Goal: Task Accomplishment & Management: Manage account settings

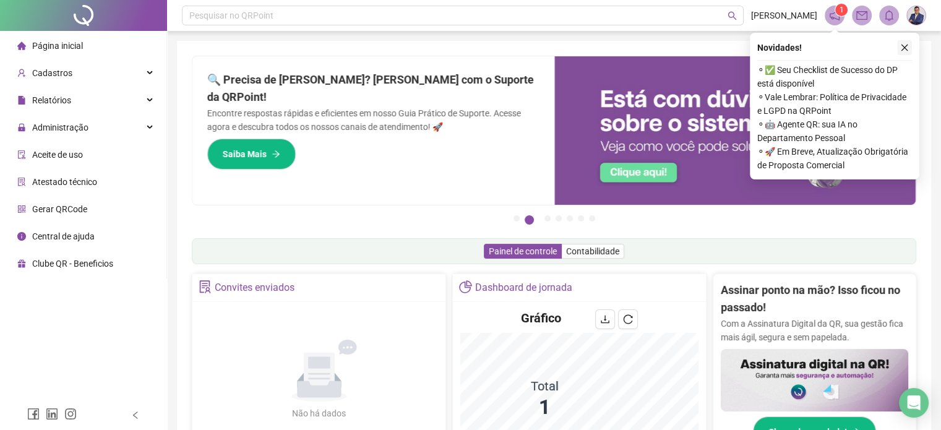
click at [903, 48] on icon "close" at bounding box center [904, 48] width 7 height 7
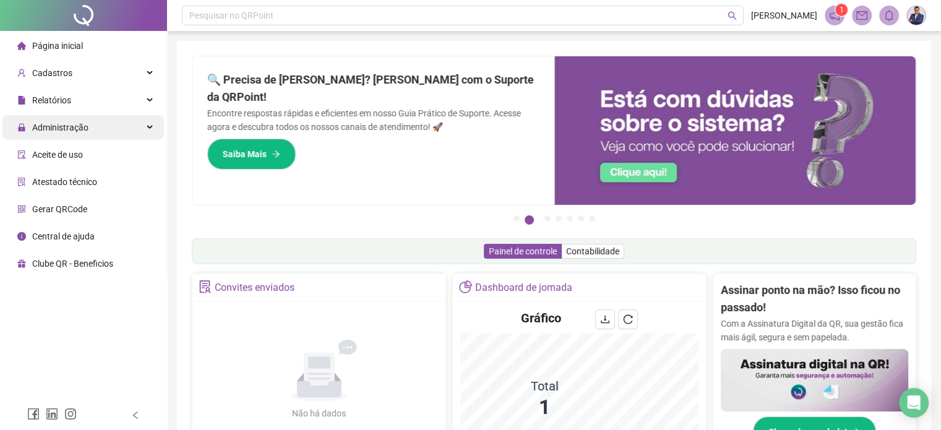
click at [72, 127] on span "Administração" at bounding box center [60, 127] width 56 height 10
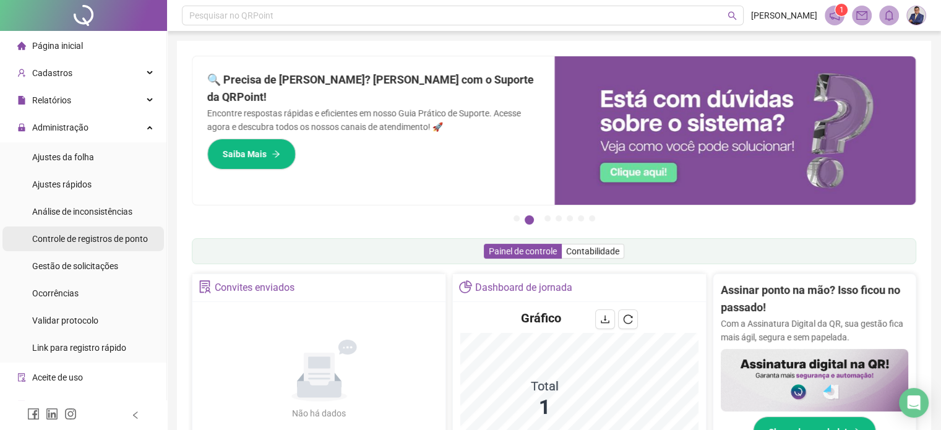
click at [124, 242] on span "Controle de registros de ponto" at bounding box center [90, 239] width 116 height 10
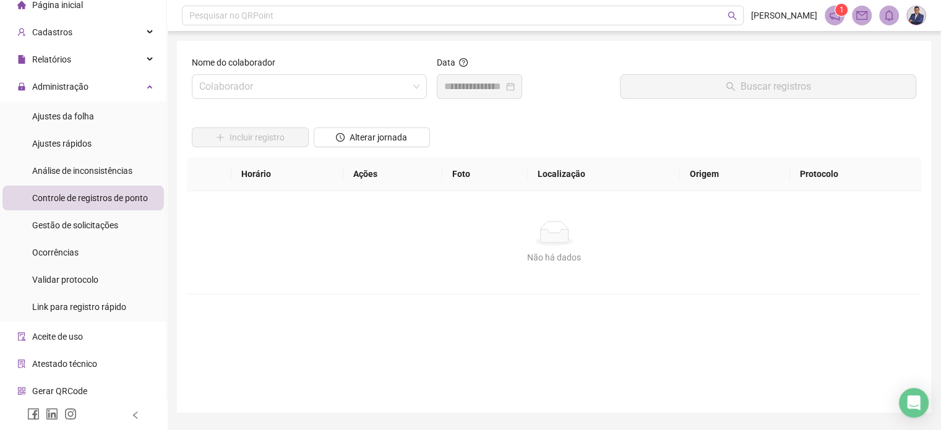
scroll to position [62, 0]
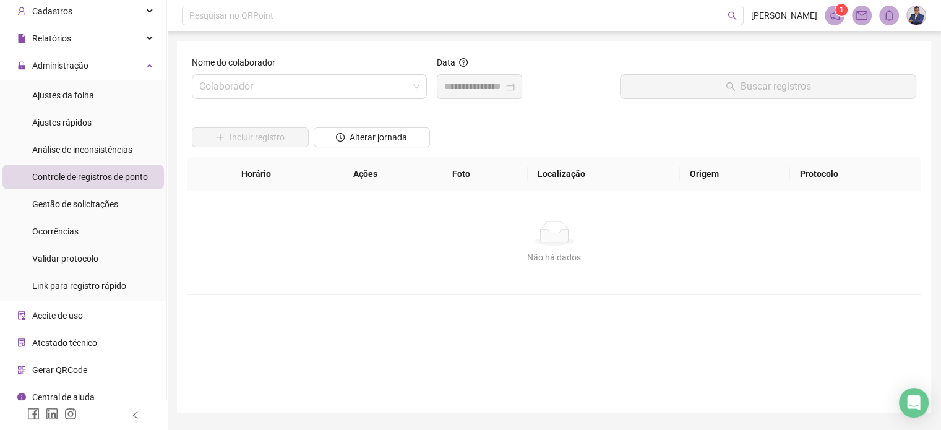
click at [337, 100] on div "Nome do colaborador Colaborador" at bounding box center [309, 82] width 245 height 53
click at [344, 80] on input "search" at bounding box center [303, 87] width 209 height 24
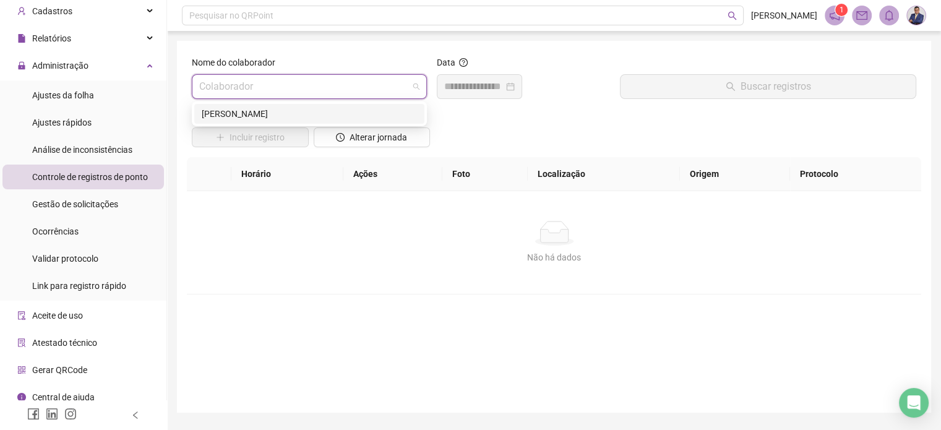
click at [311, 109] on div "[PERSON_NAME]" at bounding box center [309, 114] width 215 height 14
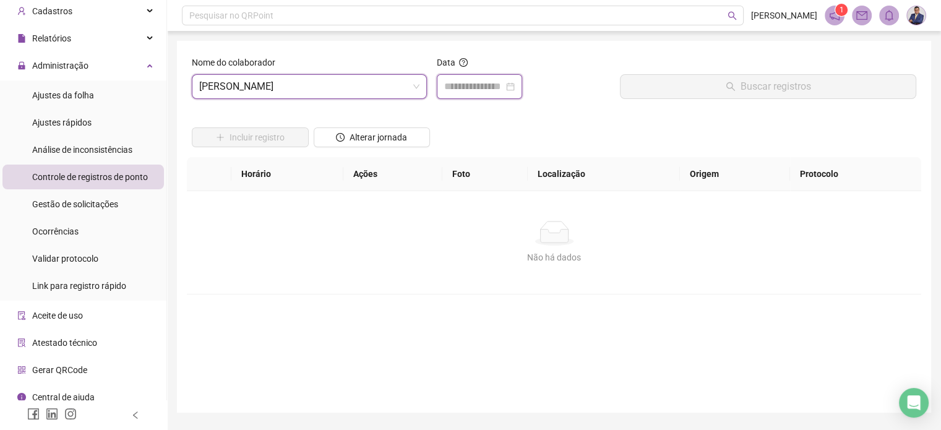
click at [495, 88] on input at bounding box center [473, 86] width 59 height 15
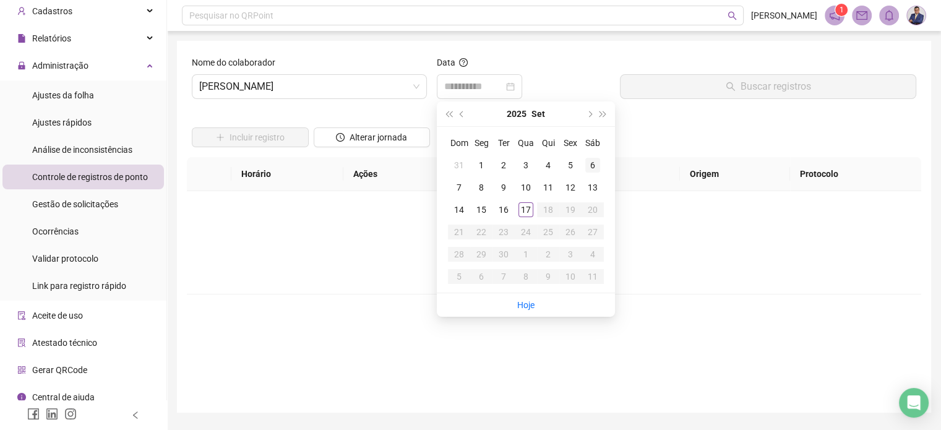
click at [594, 166] on div "6" at bounding box center [592, 165] width 15 height 15
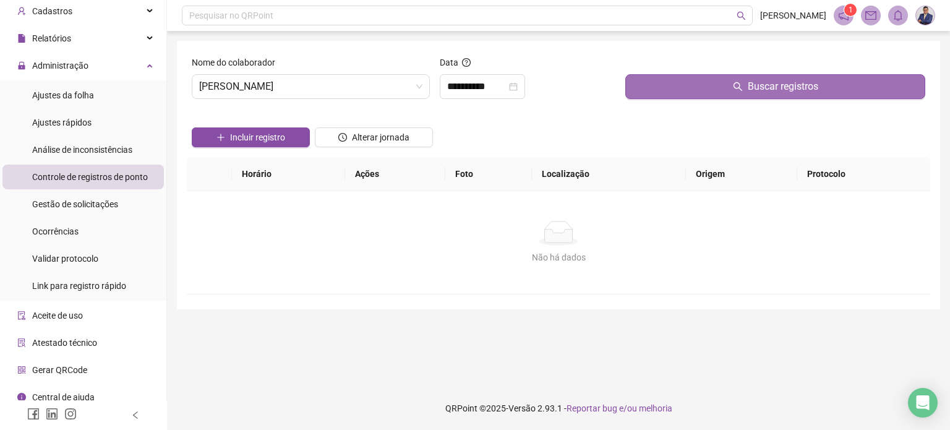
click at [710, 83] on button "Buscar registros" at bounding box center [775, 86] width 300 height 25
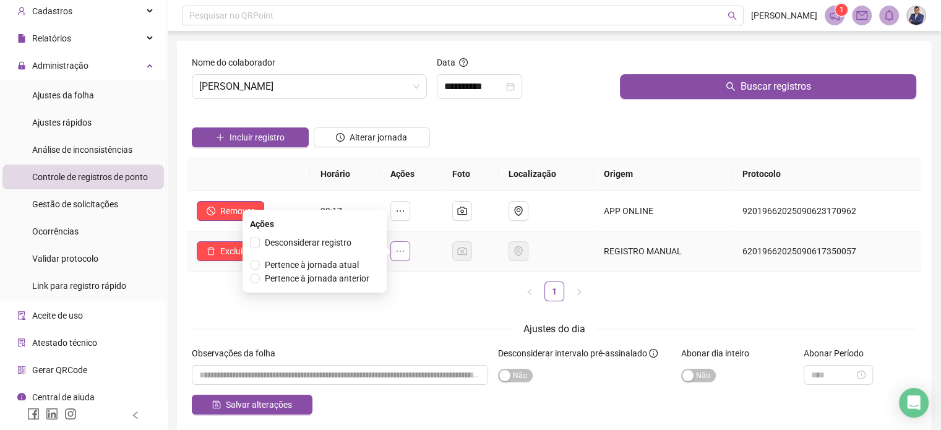
click at [405, 250] on icon "ellipsis" at bounding box center [400, 251] width 10 height 10
click at [405, 249] on icon "ellipsis" at bounding box center [400, 251] width 10 height 10
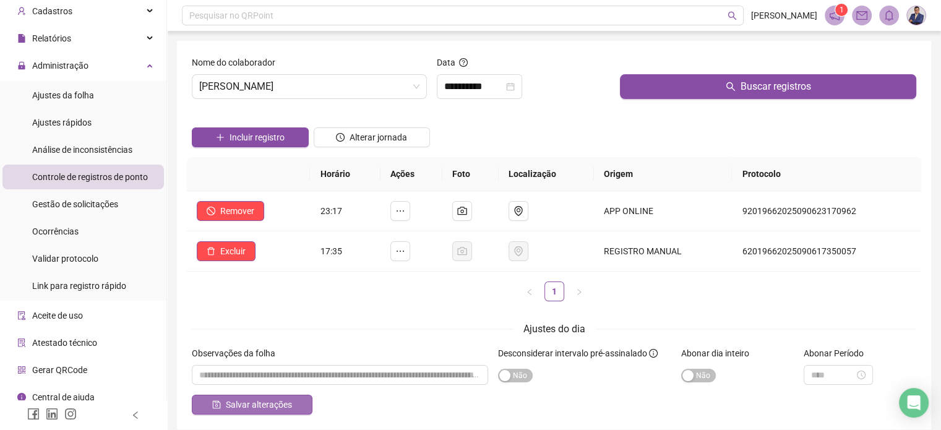
click at [275, 406] on span "Salvar alterações" at bounding box center [259, 405] width 66 height 14
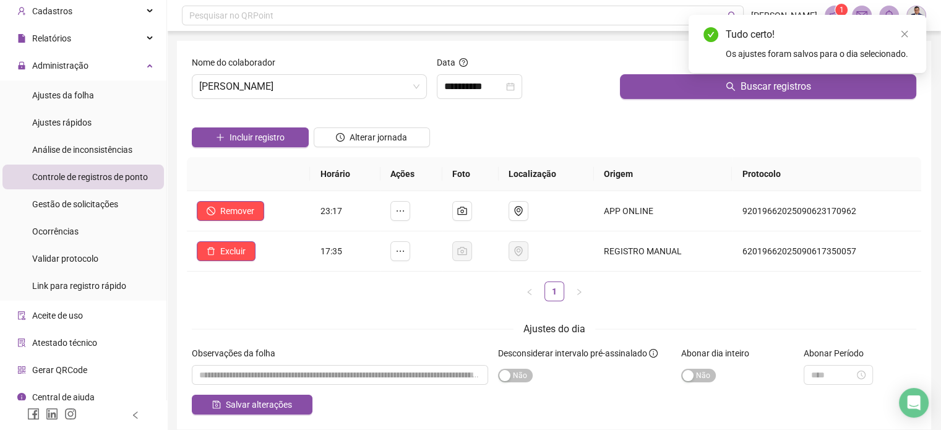
click at [100, 173] on span "Controle de registros de ponto" at bounding box center [90, 177] width 116 height 10
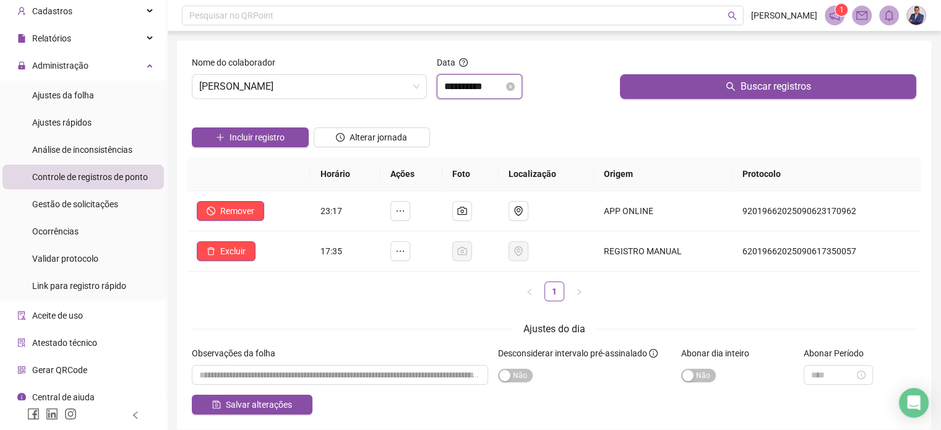
click at [476, 86] on input "**********" at bounding box center [473, 86] width 59 height 15
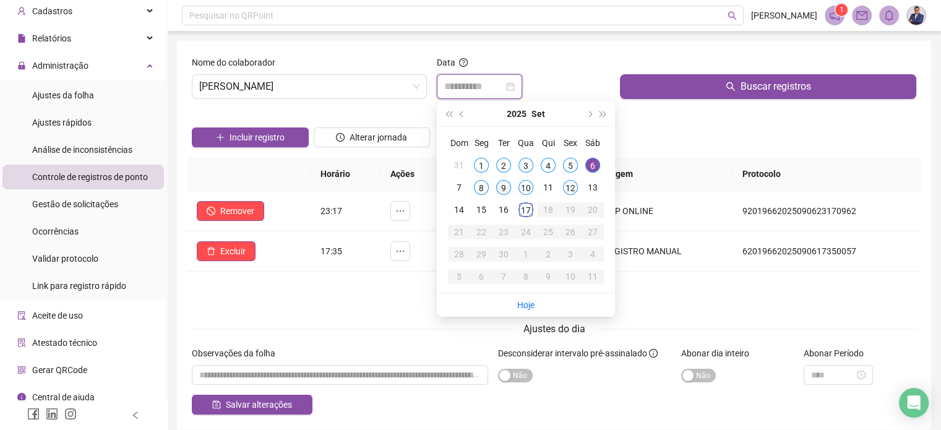
type input "**********"
click at [508, 187] on div "9" at bounding box center [503, 187] width 15 height 15
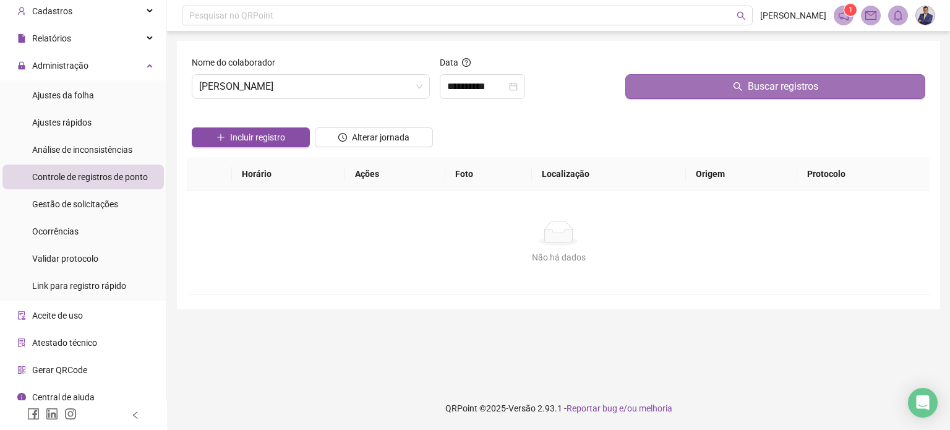
click at [665, 88] on button "Buscar registros" at bounding box center [775, 86] width 300 height 25
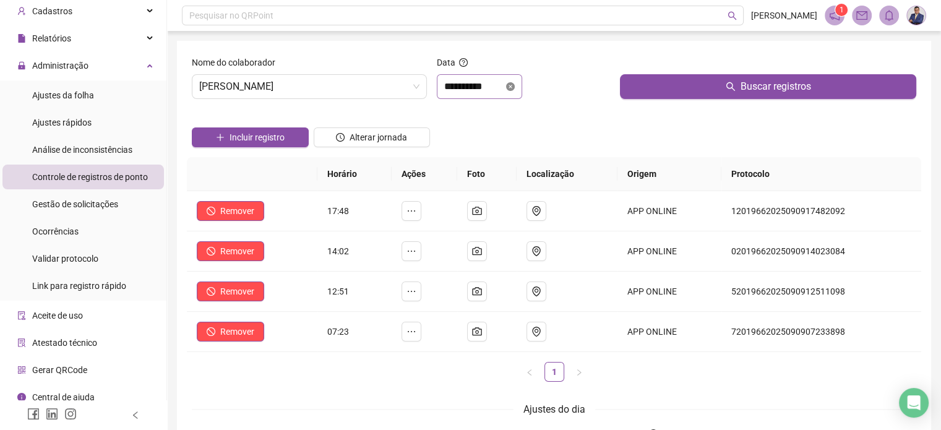
click at [515, 87] on icon "close-circle" at bounding box center [510, 86] width 9 height 9
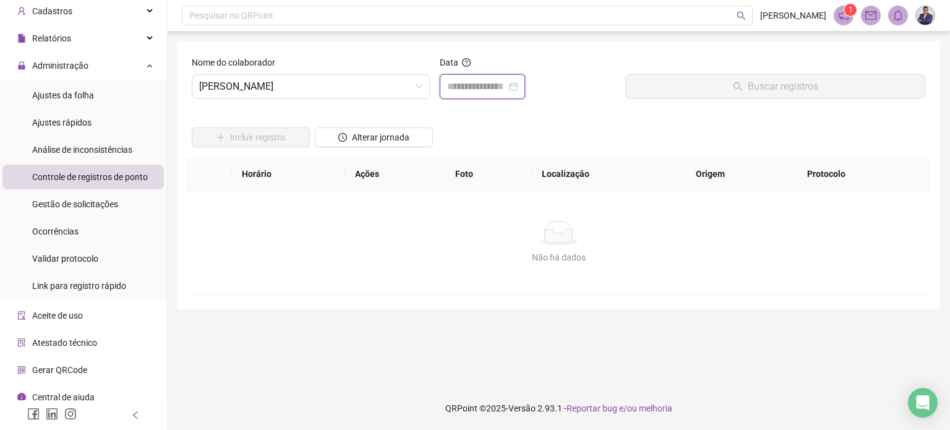
click at [502, 90] on input at bounding box center [476, 86] width 59 height 15
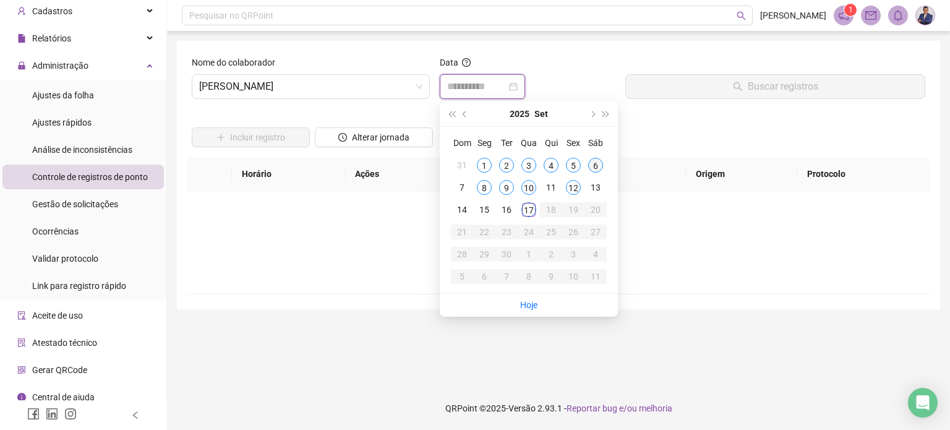
type input "**********"
click at [596, 168] on div "6" at bounding box center [595, 165] width 15 height 15
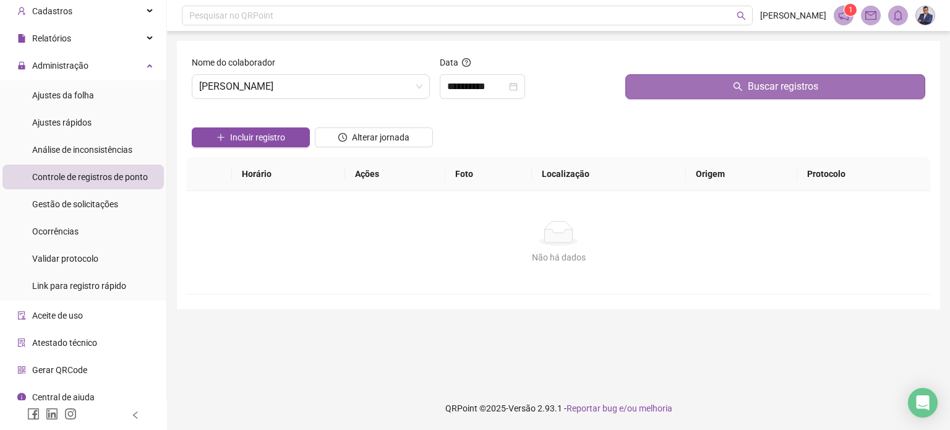
click at [676, 88] on button "Buscar registros" at bounding box center [775, 86] width 300 height 25
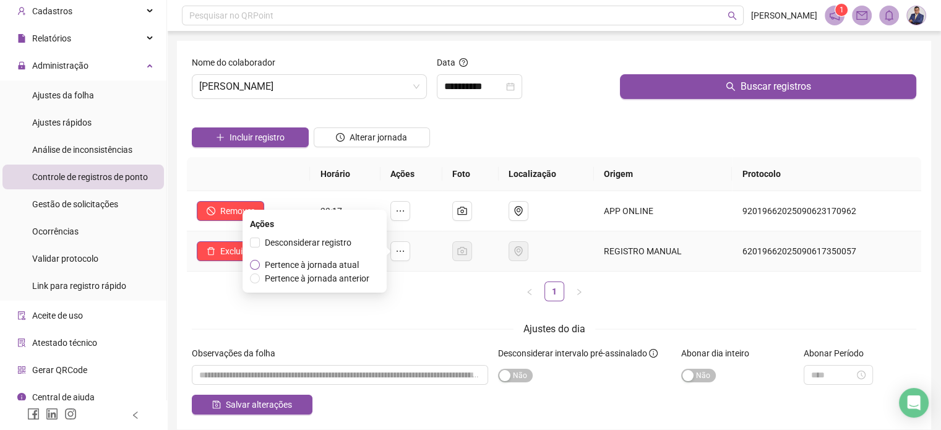
click at [268, 264] on span "Pertence à jornada atual" at bounding box center [312, 265] width 94 height 10
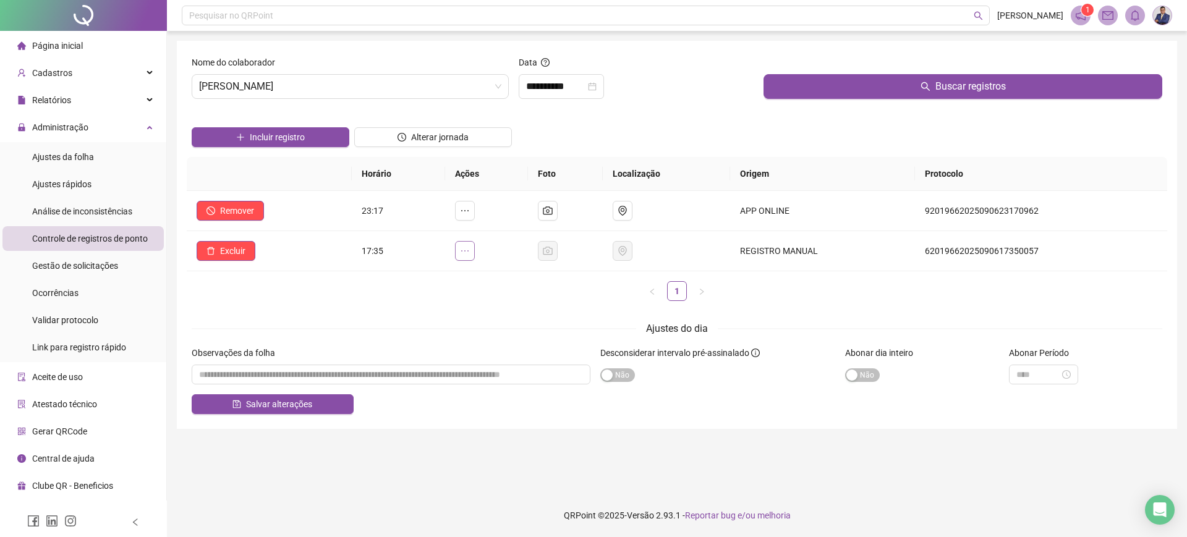
scroll to position [0, 0]
click at [91, 276] on div "Gestão de solicitações" at bounding box center [75, 266] width 86 height 25
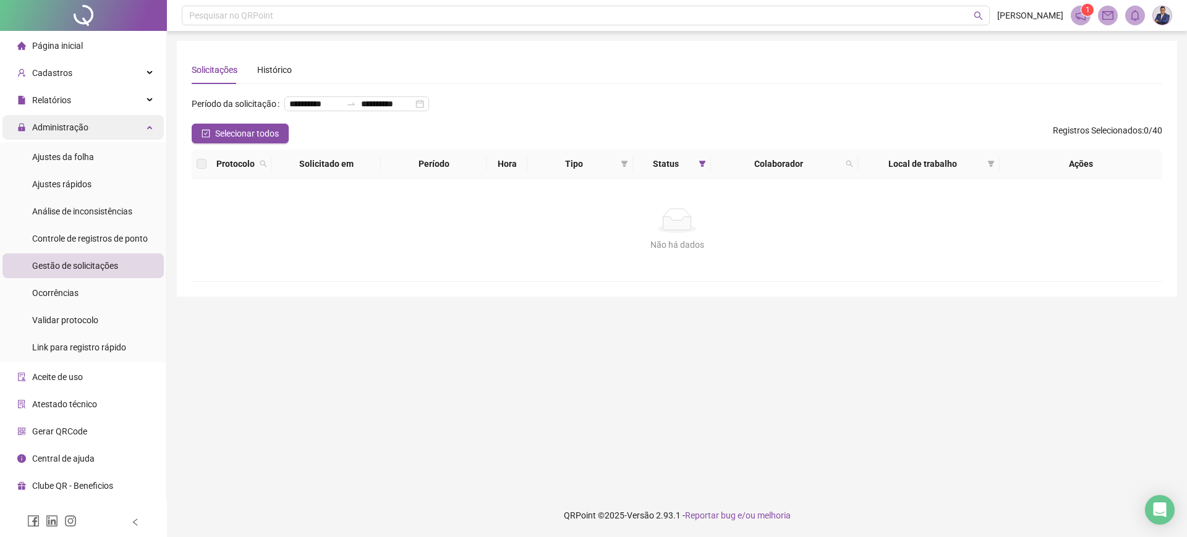
click at [98, 119] on div "Administração" at bounding box center [82, 127] width 161 height 25
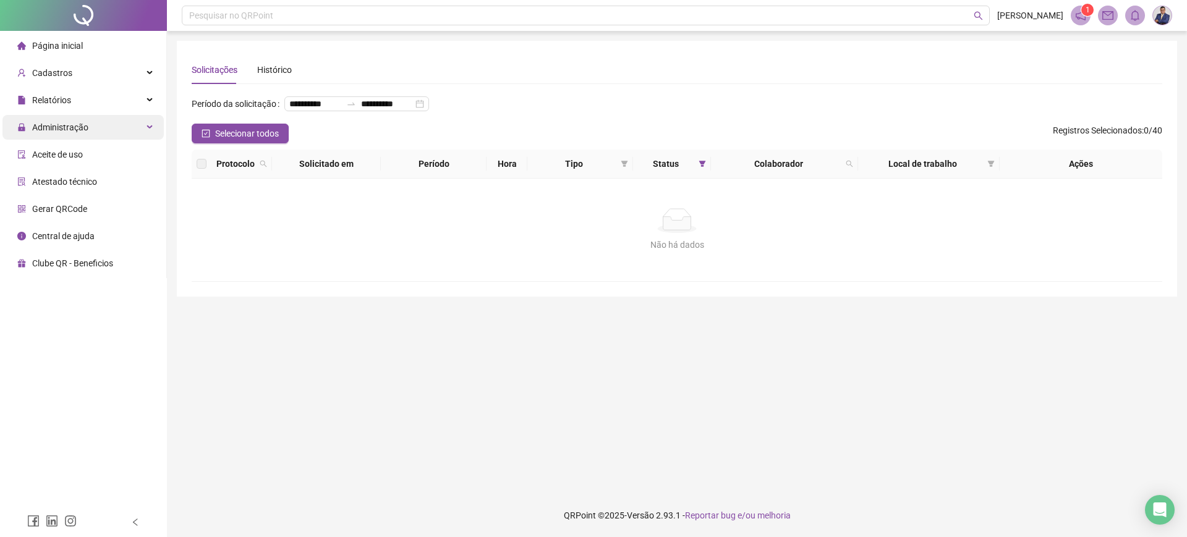
click at [99, 122] on div "Administração" at bounding box center [82, 127] width 161 height 25
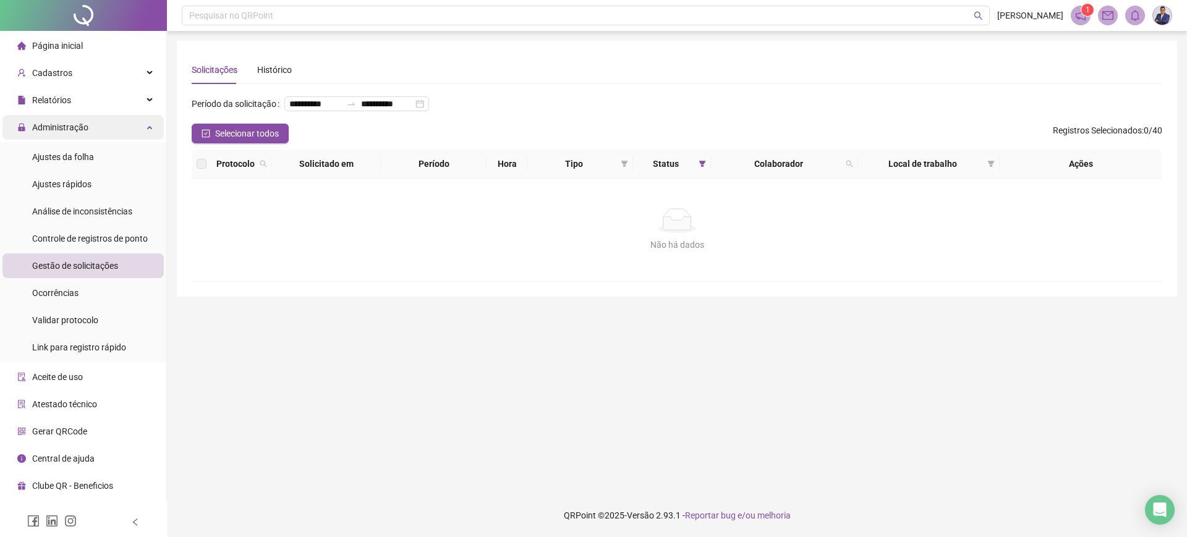
click at [114, 117] on div "Administração" at bounding box center [82, 127] width 161 height 25
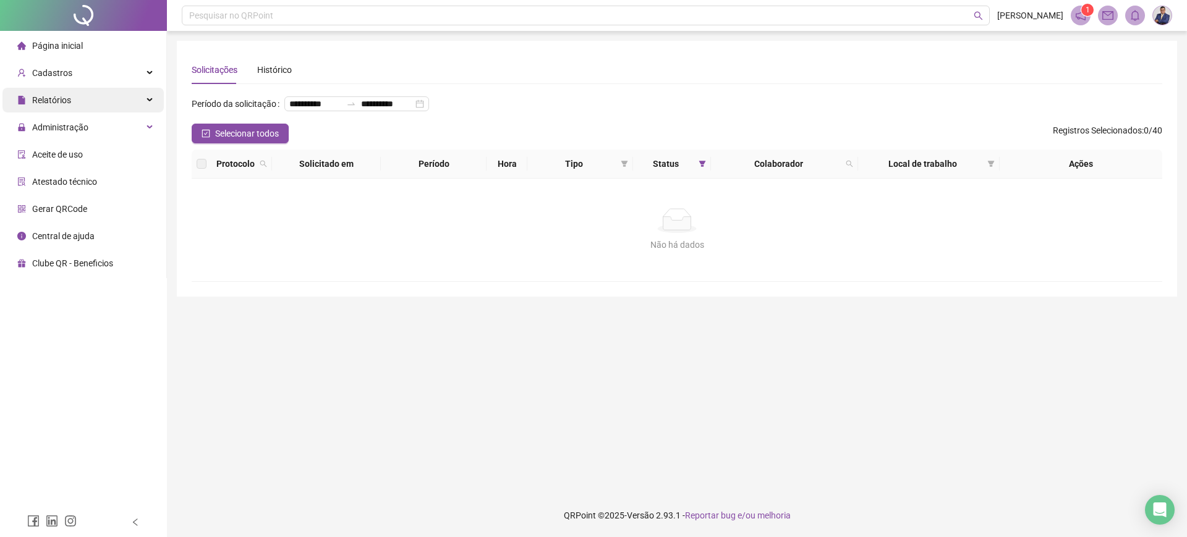
click at [128, 99] on div "Relatórios" at bounding box center [82, 100] width 161 height 25
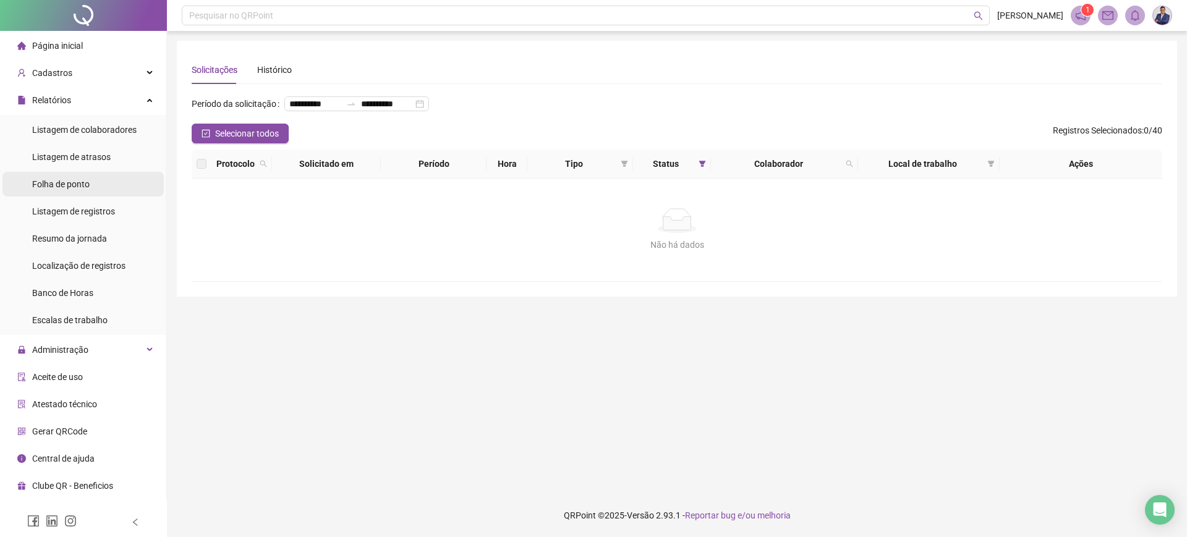
click at [92, 181] on li "Folha de ponto" at bounding box center [82, 184] width 161 height 25
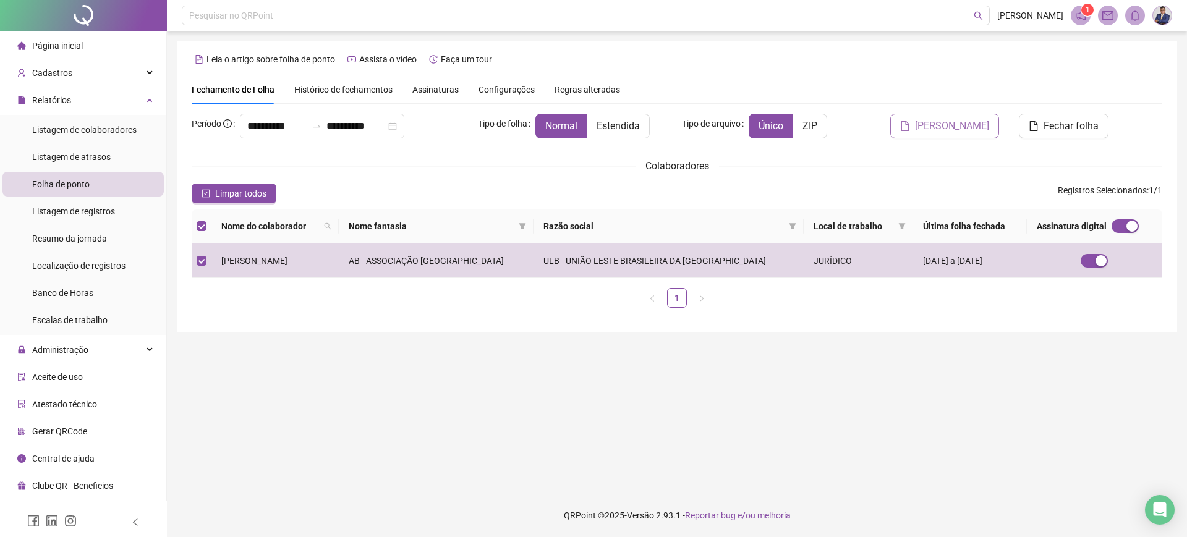
click at [949, 123] on span "[PERSON_NAME]" at bounding box center [952, 126] width 74 height 15
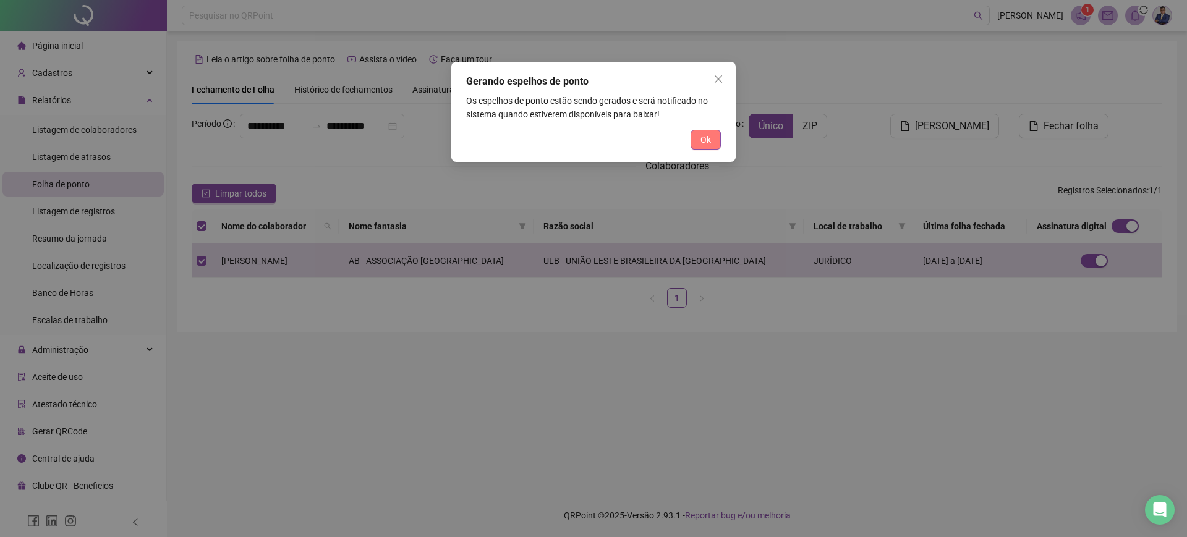
click at [709, 141] on span "Ok" at bounding box center [706, 140] width 11 height 14
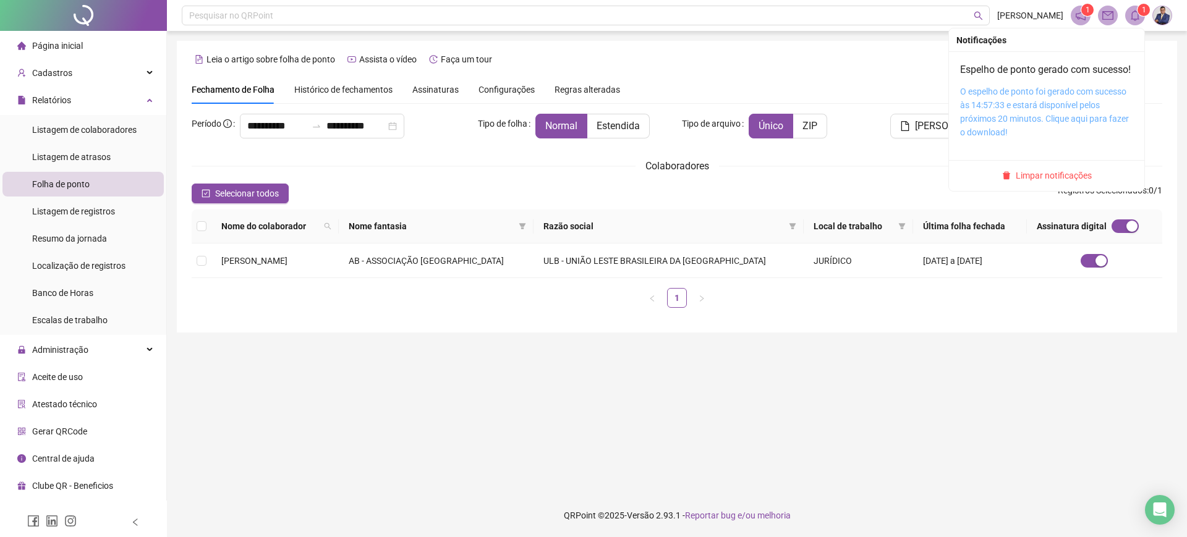
click at [949, 108] on link "O espelho de ponto foi gerado com sucesso às 14:57:33 e estará disponível pelos…" at bounding box center [1044, 112] width 169 height 51
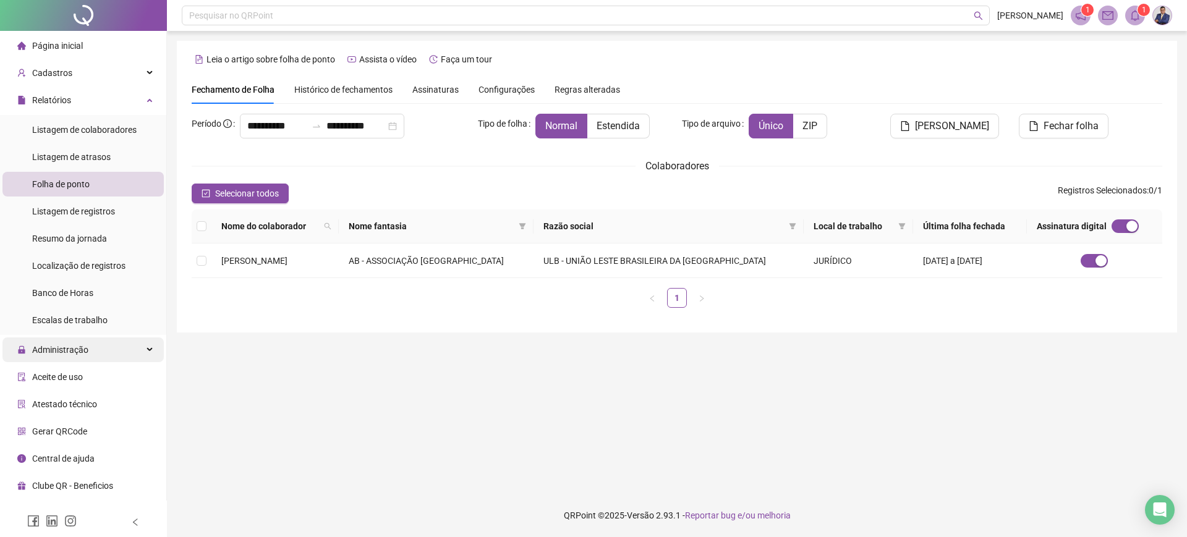
click at [130, 346] on div "Administração" at bounding box center [82, 350] width 161 height 25
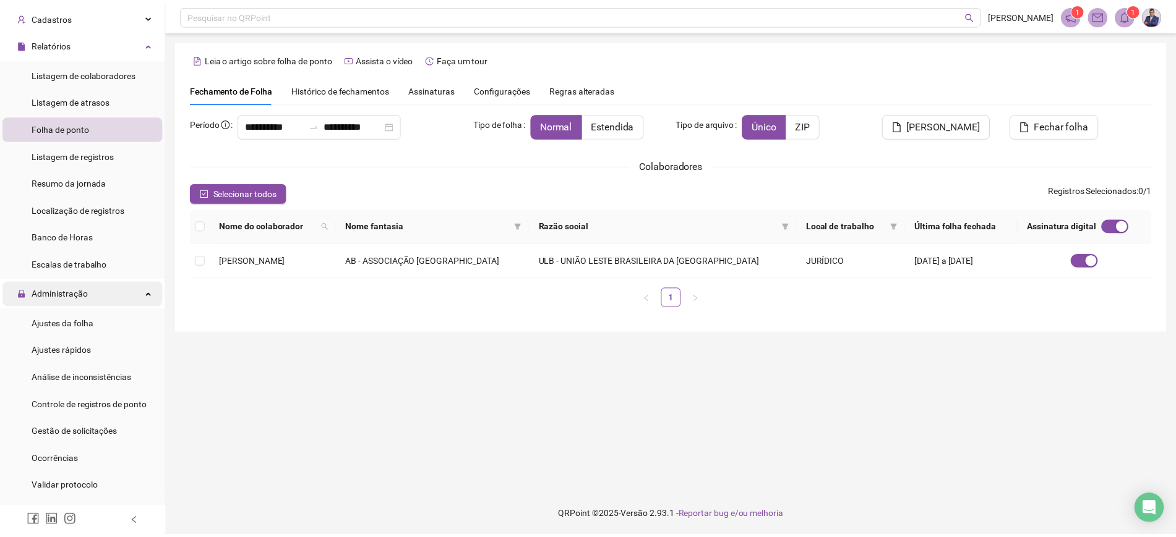
scroll to position [155, 0]
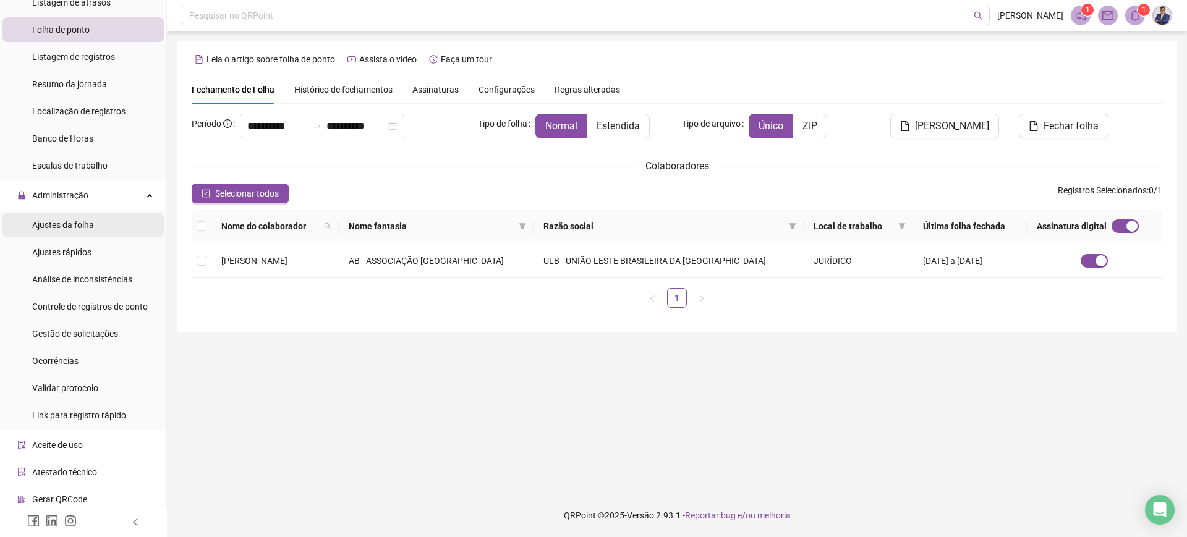
click at [95, 226] on li "Ajustes da folha" at bounding box center [82, 225] width 161 height 25
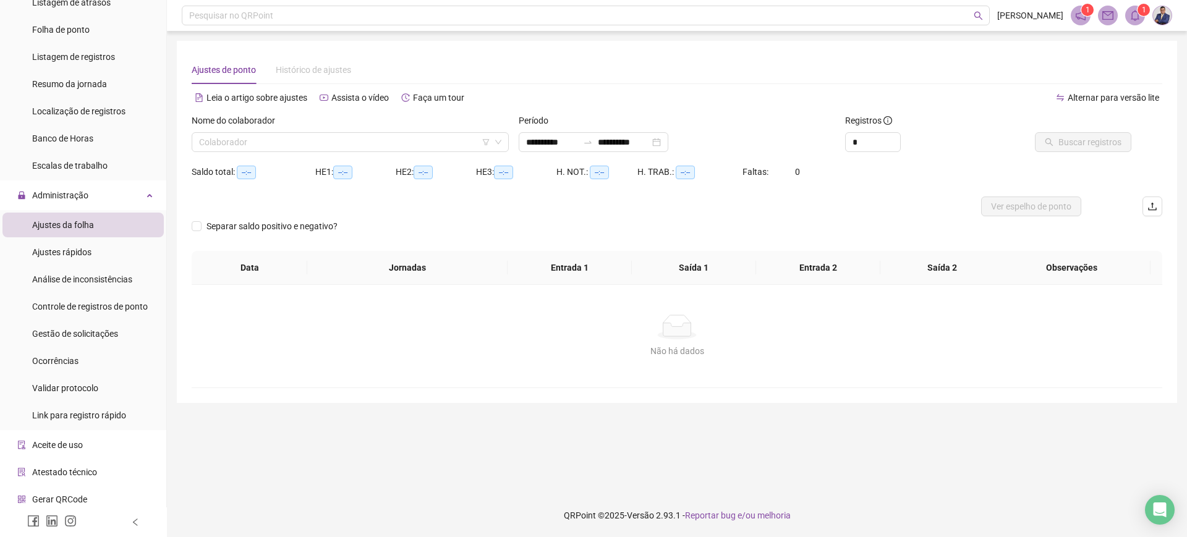
type input "**********"
click at [327, 123] on div "Nome do colaborador" at bounding box center [350, 123] width 317 height 19
click at [325, 137] on input "search" at bounding box center [344, 142] width 291 height 19
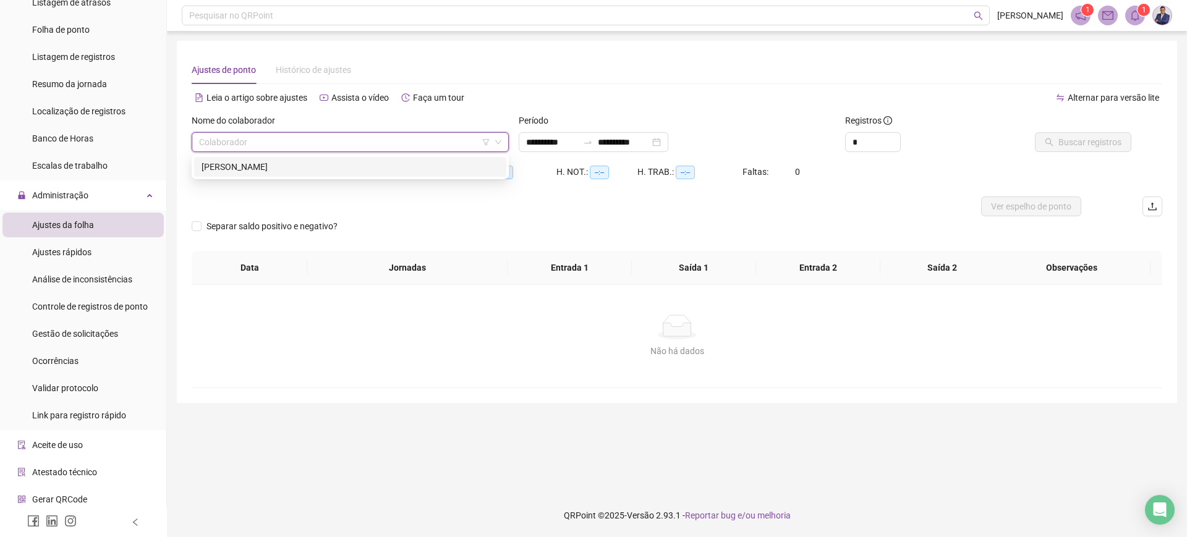
click at [289, 170] on div "[PERSON_NAME]" at bounding box center [350, 167] width 297 height 14
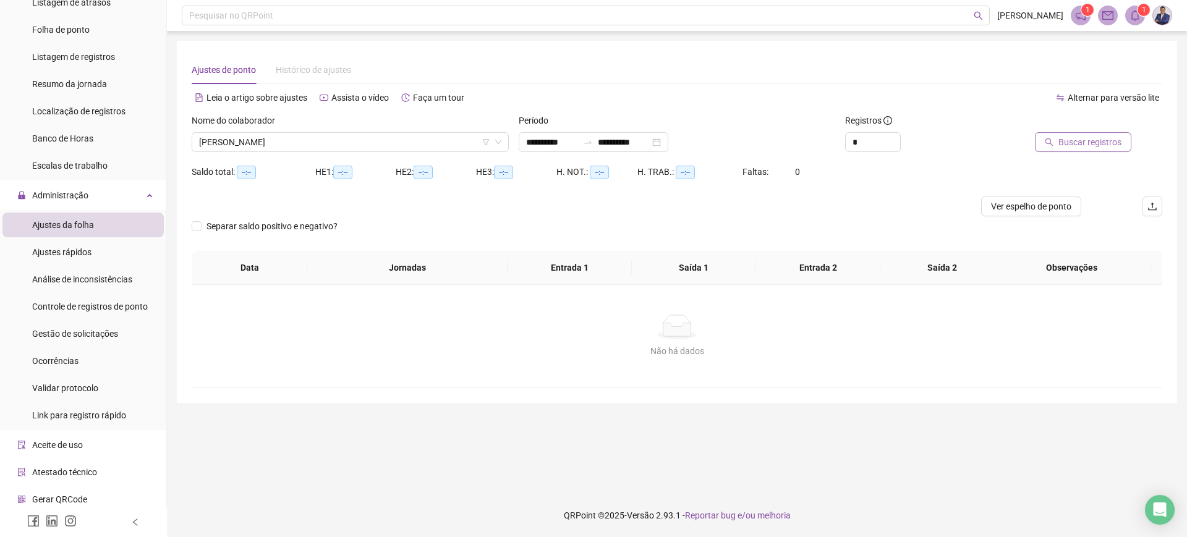
click at [949, 145] on span "Buscar registros" at bounding box center [1090, 142] width 63 height 14
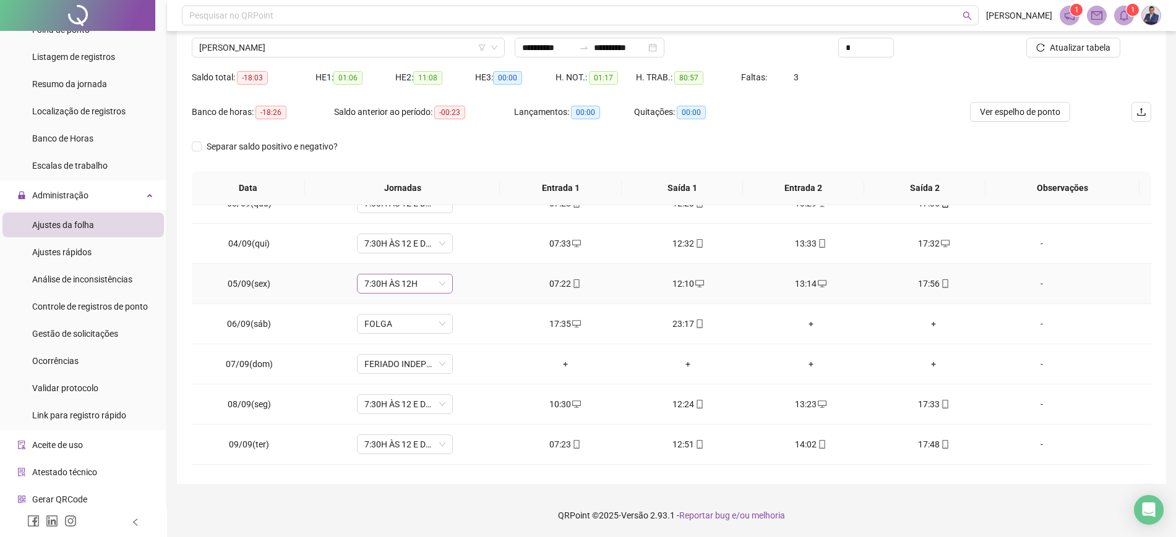
scroll to position [77, 0]
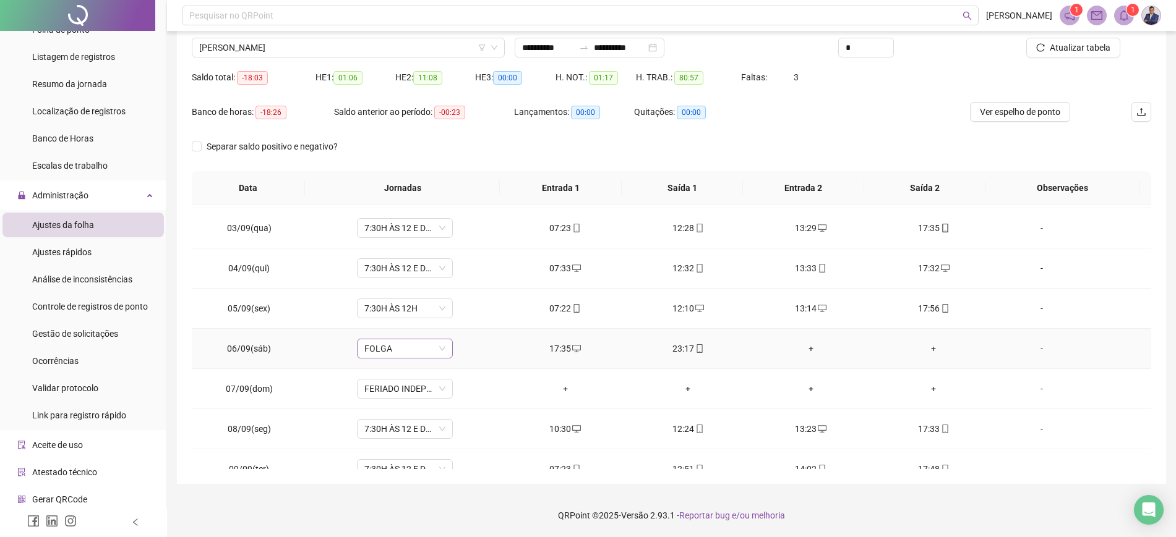
click at [439, 349] on span "FOLGA" at bounding box center [404, 349] width 81 height 19
click at [395, 348] on span "FOLGA" at bounding box center [404, 349] width 81 height 19
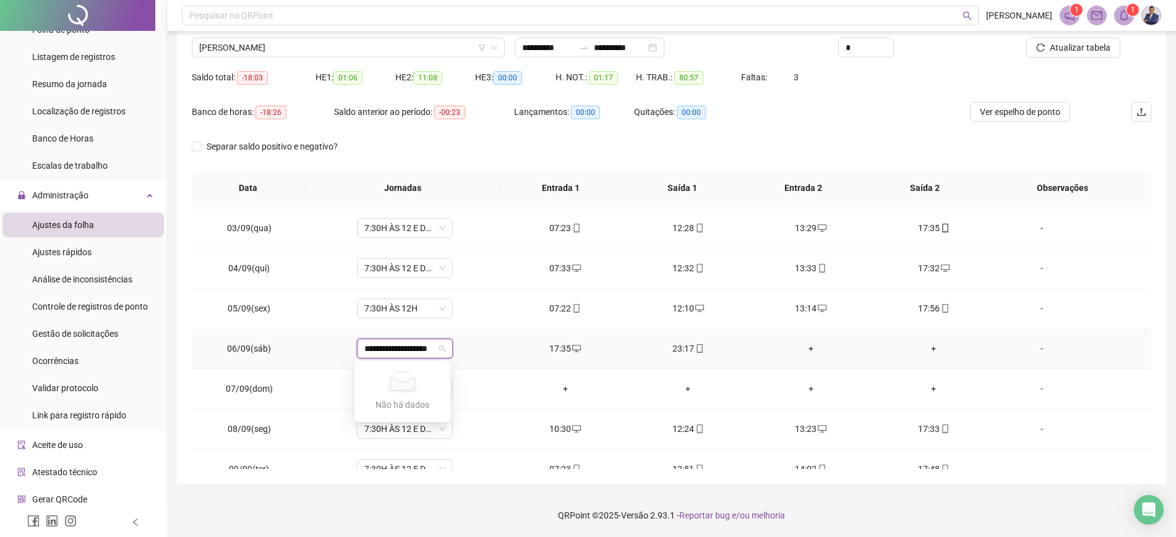
scroll to position [0, 14]
type input "**********"
click at [949, 325] on div "**********" at bounding box center [671, 215] width 989 height 538
click at [370, 348] on span "FOLGA" at bounding box center [404, 349] width 81 height 19
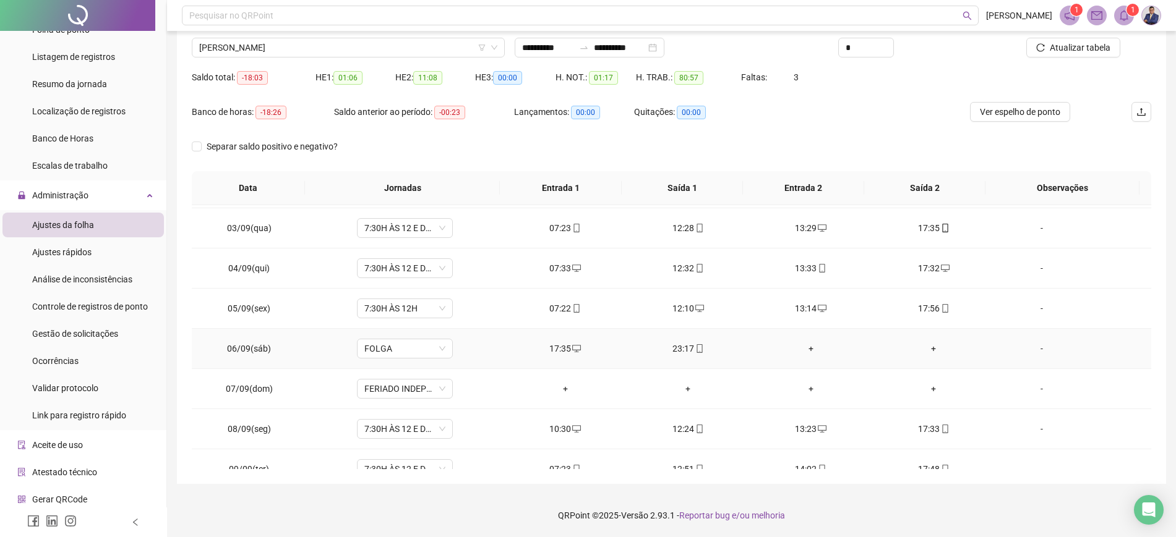
click at [372, 348] on span "FOLGA" at bounding box center [404, 349] width 81 height 19
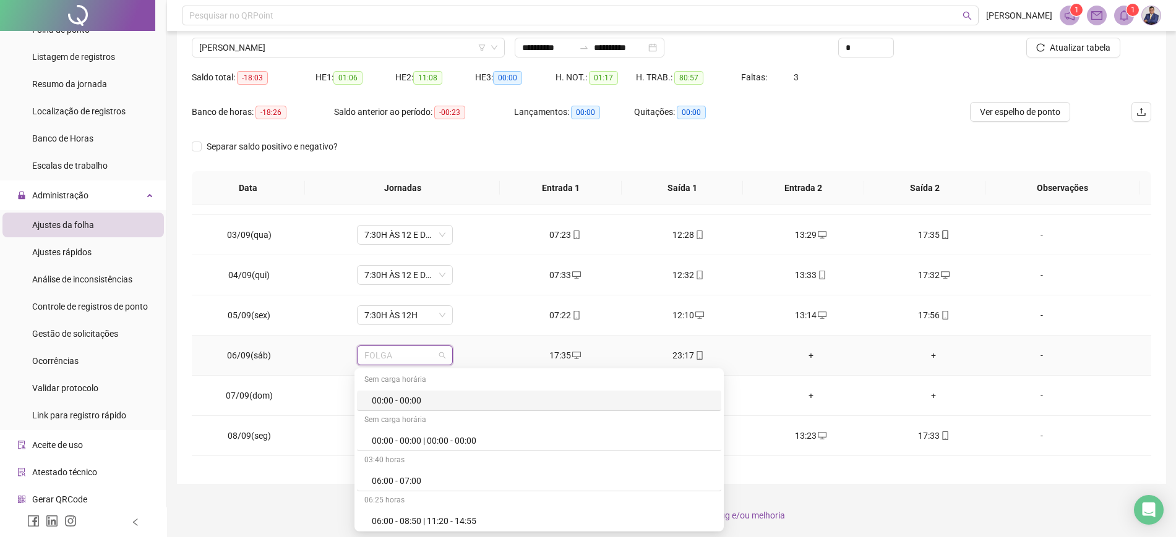
scroll to position [70, 0]
click at [442, 357] on span "FOLGA" at bounding box center [404, 356] width 81 height 19
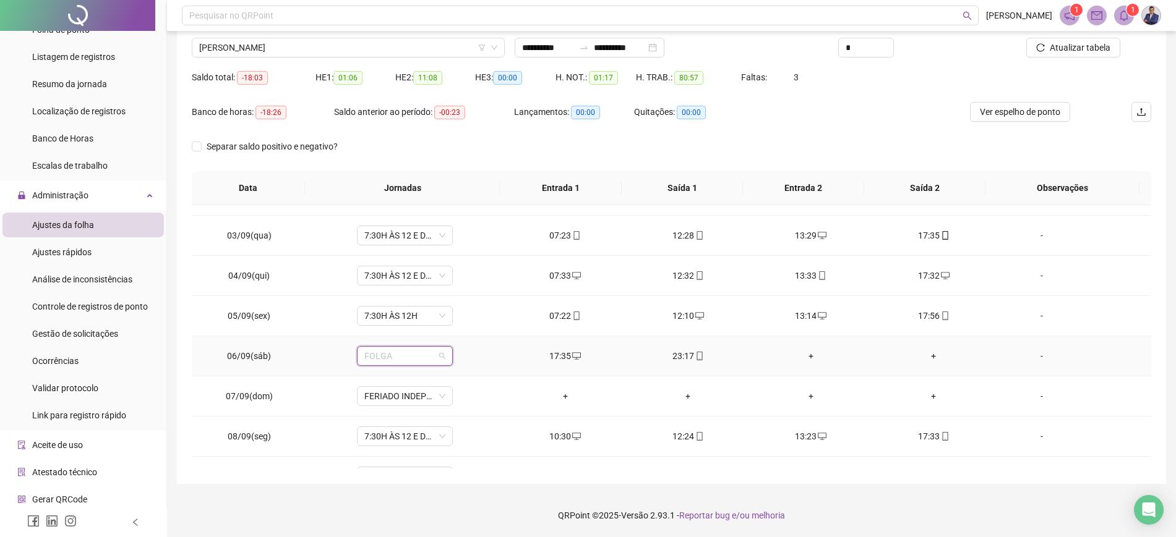
click at [413, 357] on span "FOLGA" at bounding box center [404, 356] width 81 height 19
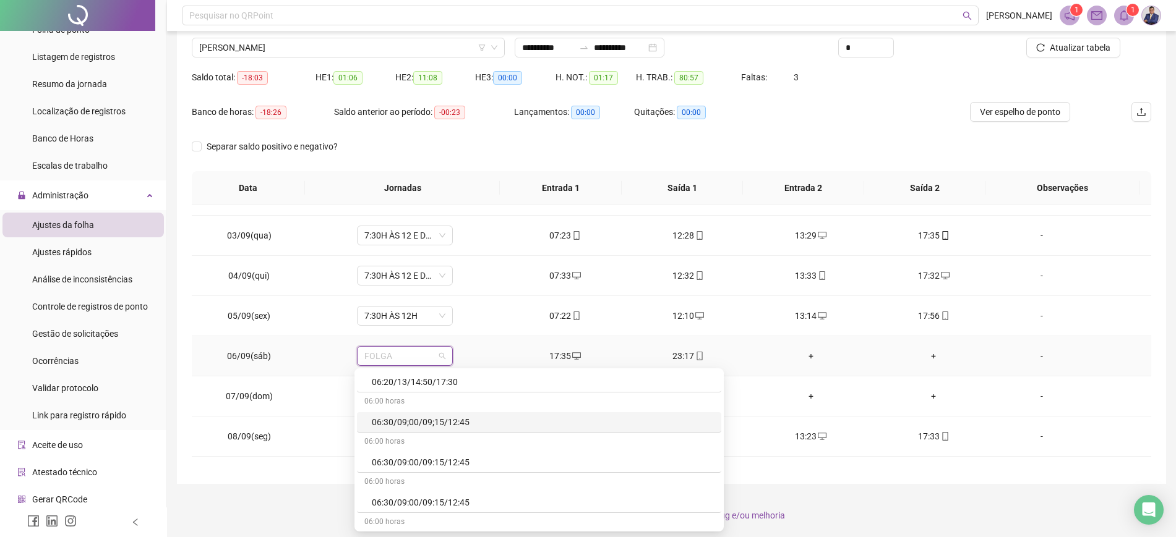
scroll to position [0, 0]
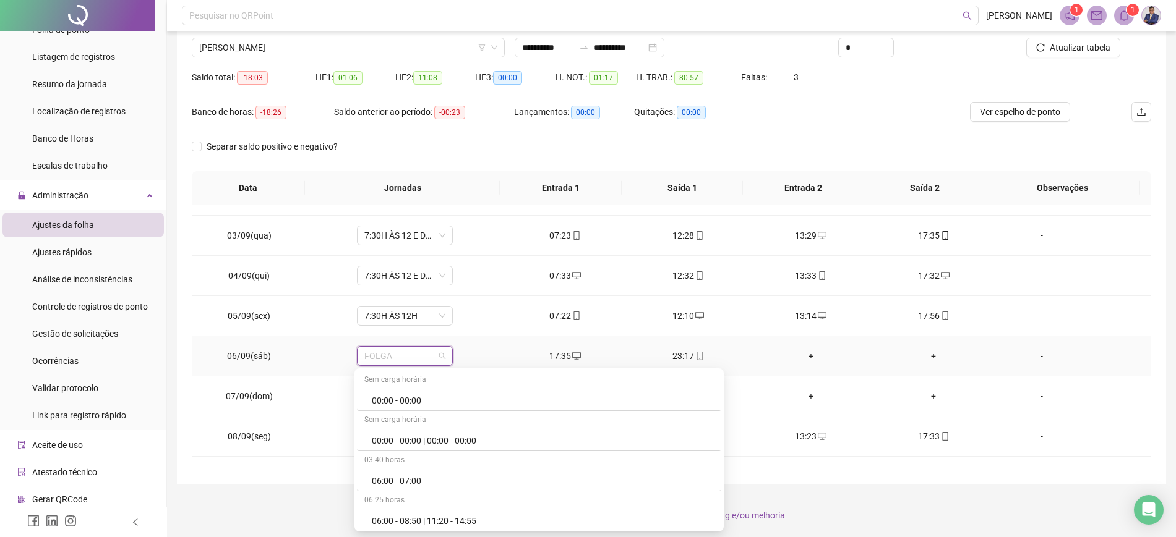
click at [949, 357] on div "-" at bounding box center [1041, 356] width 73 height 14
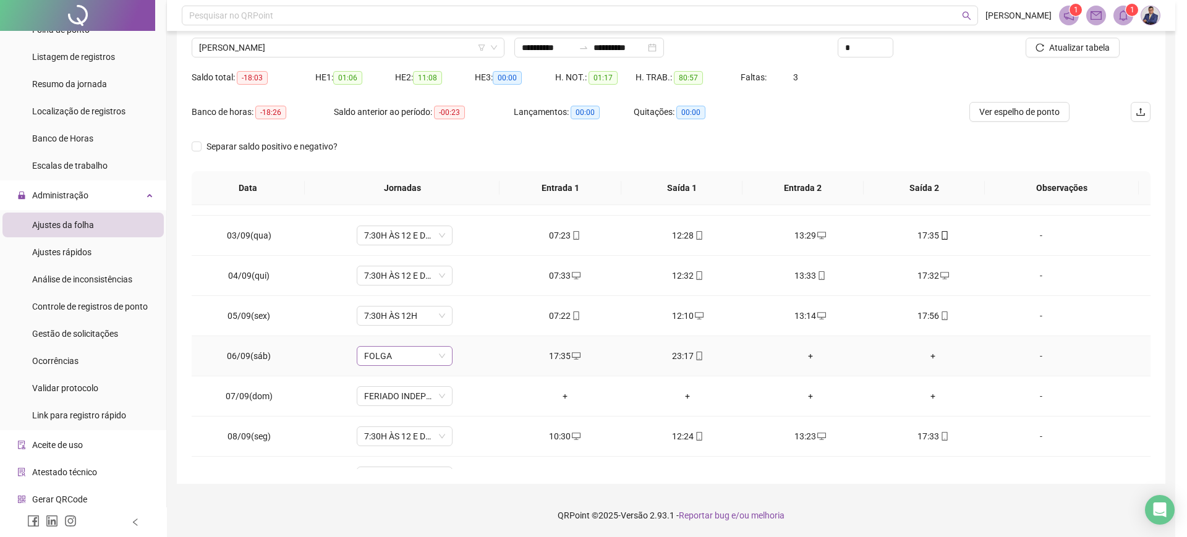
click at [439, 362] on span "FOLGA" at bounding box center [404, 356] width 81 height 19
click at [445, 358] on div "FOLGA" at bounding box center [405, 356] width 96 height 20
click at [440, 358] on span "FOLGA" at bounding box center [404, 356] width 81 height 19
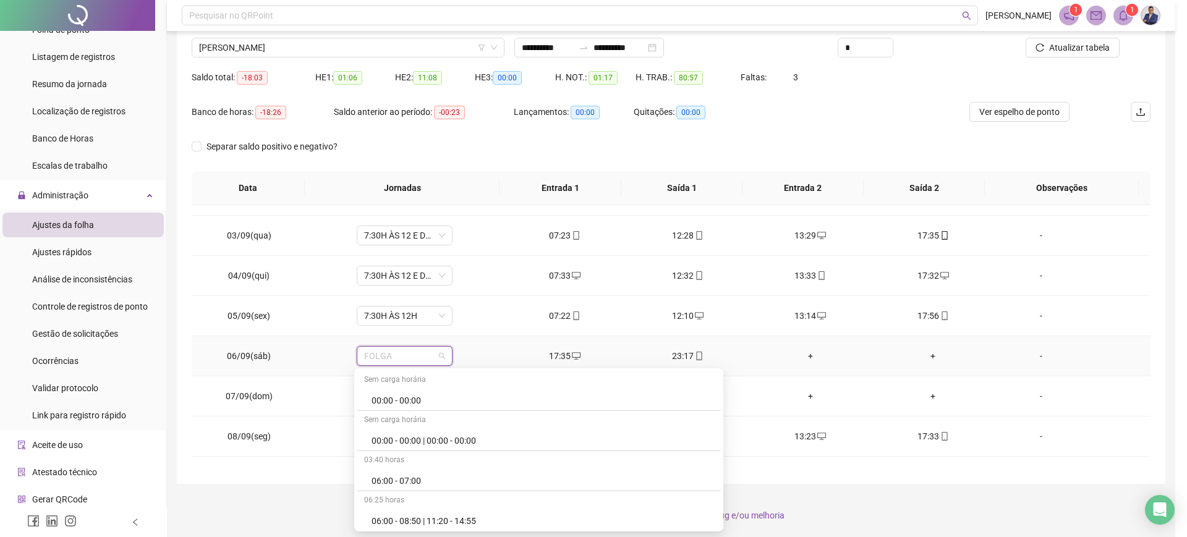
click at [393, 358] on span "FOLGA" at bounding box center [404, 356] width 81 height 19
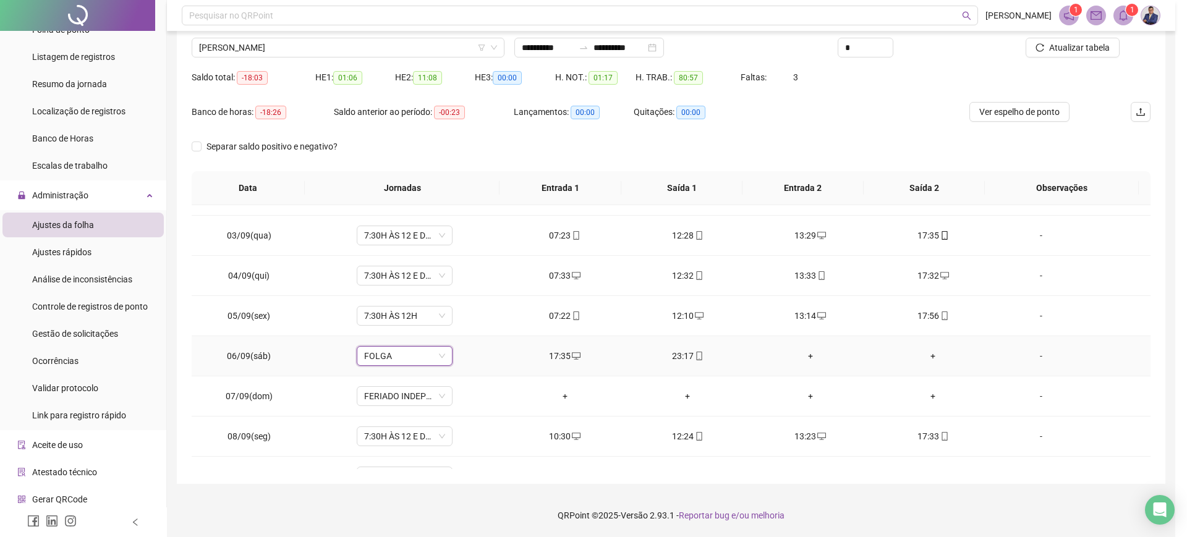
click at [444, 354] on div "FOLGA" at bounding box center [405, 356] width 96 height 20
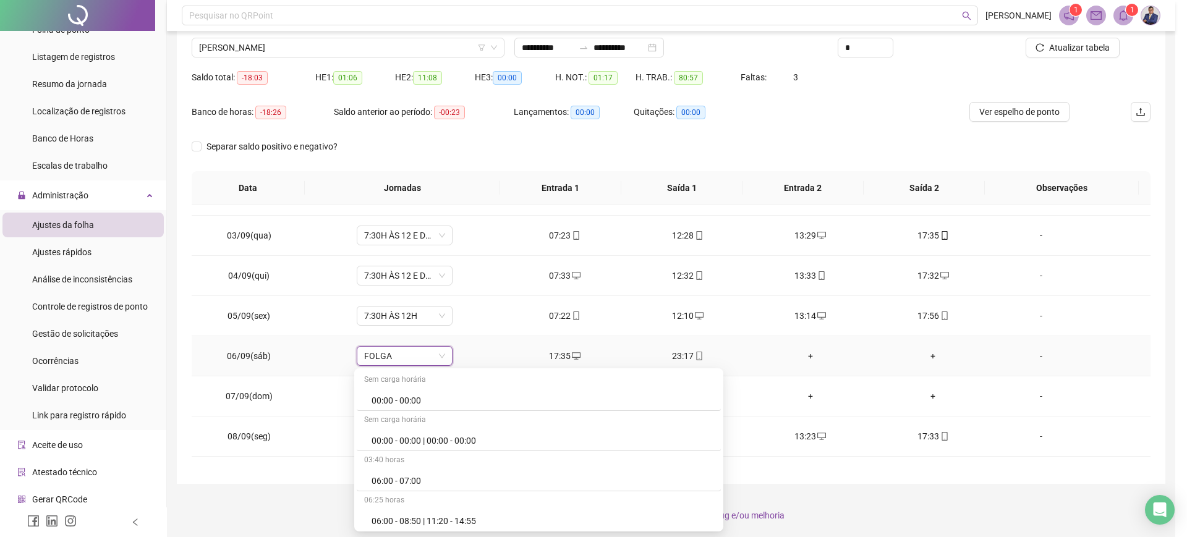
click at [439, 356] on span "FOLGA" at bounding box center [404, 356] width 81 height 19
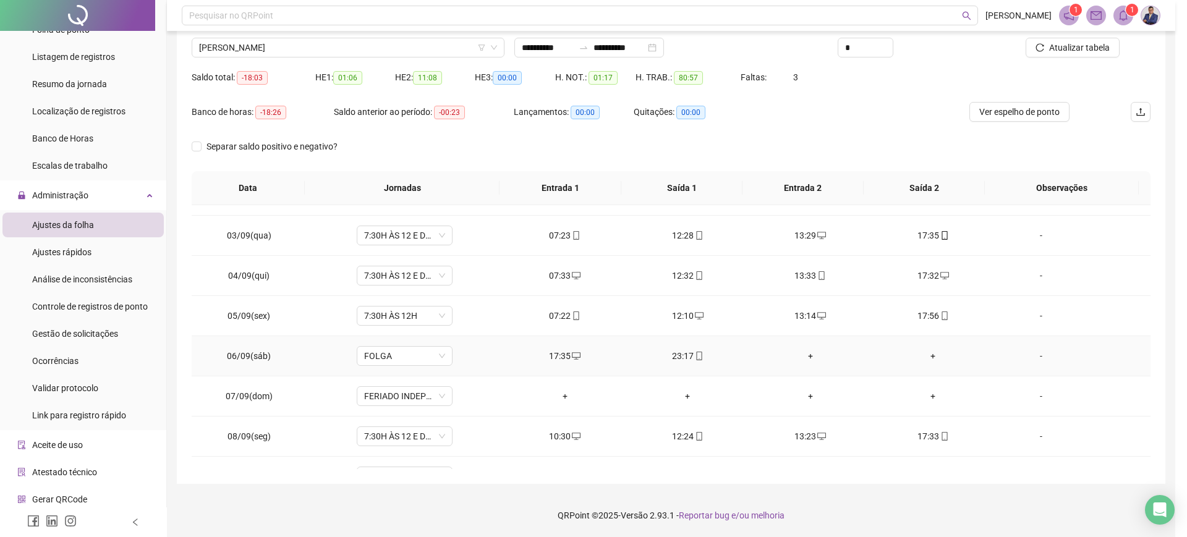
click at [244, 360] on span "06/09(sáb)" at bounding box center [249, 356] width 44 height 10
click at [949, 352] on div "-" at bounding box center [1041, 356] width 73 height 14
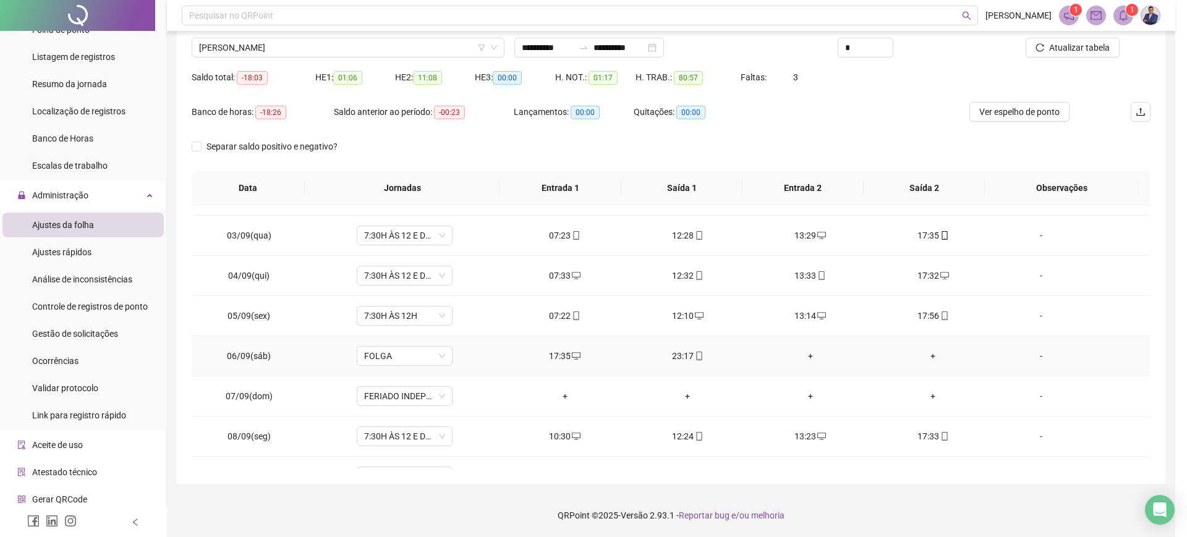
click at [0, 0] on div "Alterar no dia [DATE] Observações Desconsiderar intervalo pré-assinalado? Abona…" at bounding box center [0, 0] width 0 height 0
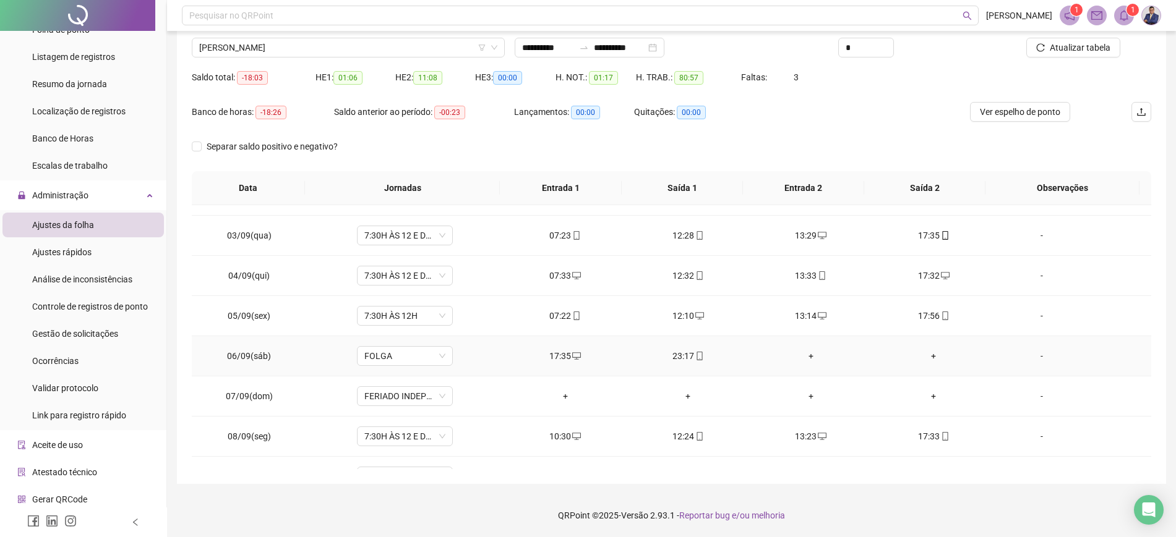
click at [949, 363] on td "-" at bounding box center [1073, 356] width 156 height 40
click at [949, 359] on div "-" at bounding box center [1041, 356] width 73 height 14
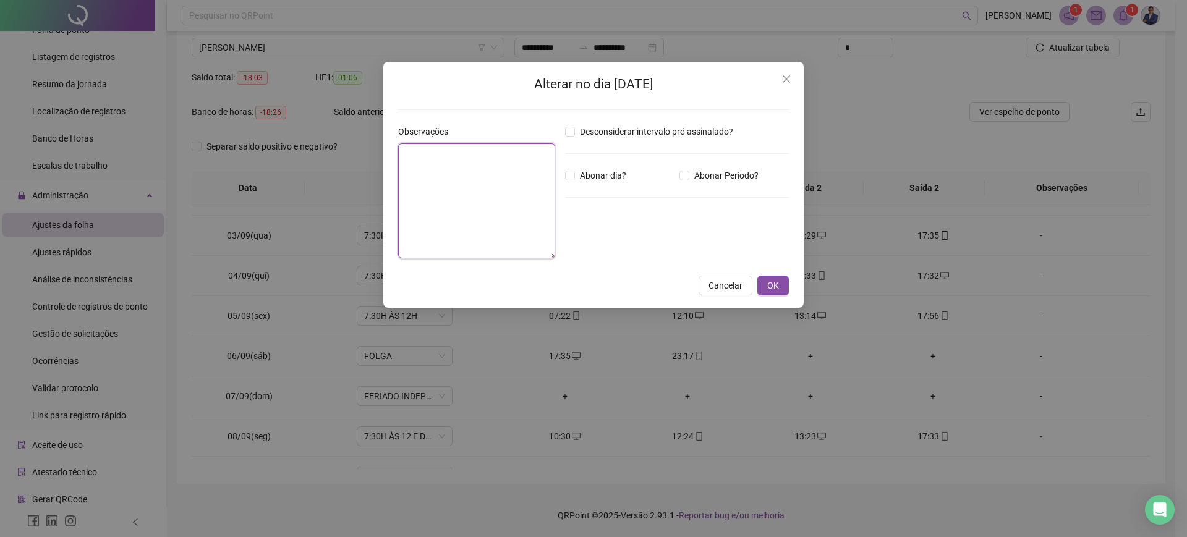
click at [456, 181] on textarea at bounding box center [476, 200] width 157 height 115
type textarea "**********"
click at [776, 285] on span "OK" at bounding box center [773, 286] width 12 height 14
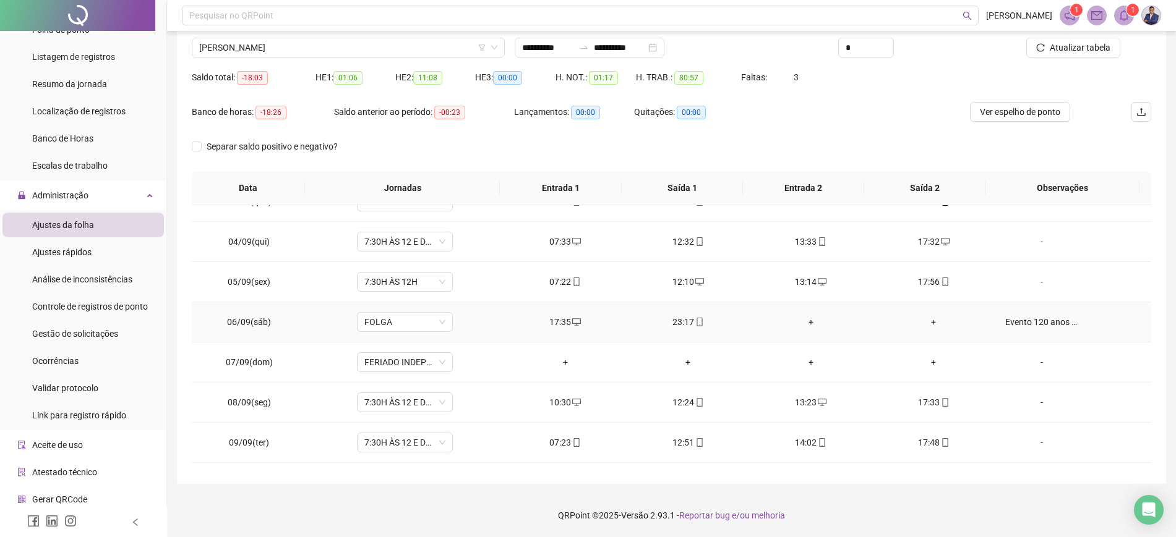
scroll to position [77, 0]
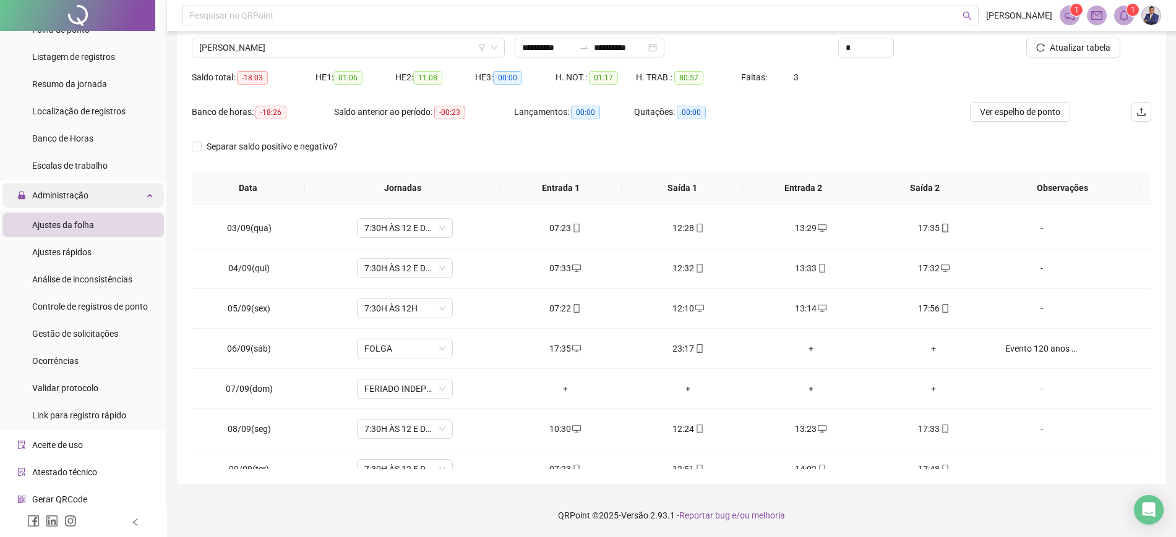
click at [137, 193] on div "Administração" at bounding box center [82, 195] width 161 height 25
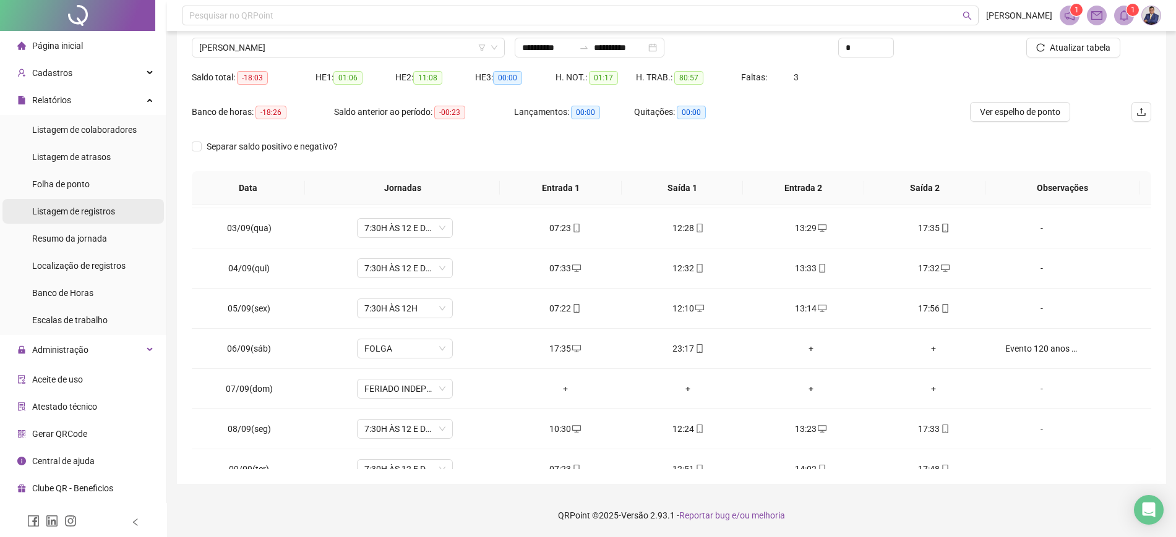
scroll to position [0, 0]
click at [86, 182] on span "Folha de ponto" at bounding box center [61, 184] width 58 height 10
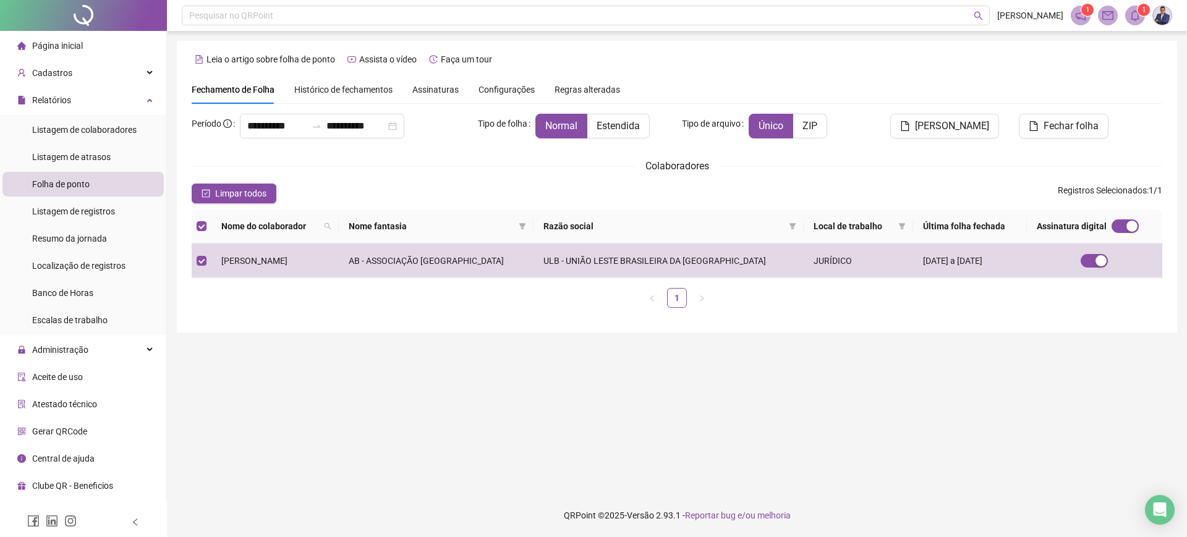
click at [949, 140] on div "[PERSON_NAME]" at bounding box center [921, 131] width 163 height 35
click at [949, 129] on span "[PERSON_NAME]" at bounding box center [952, 126] width 74 height 15
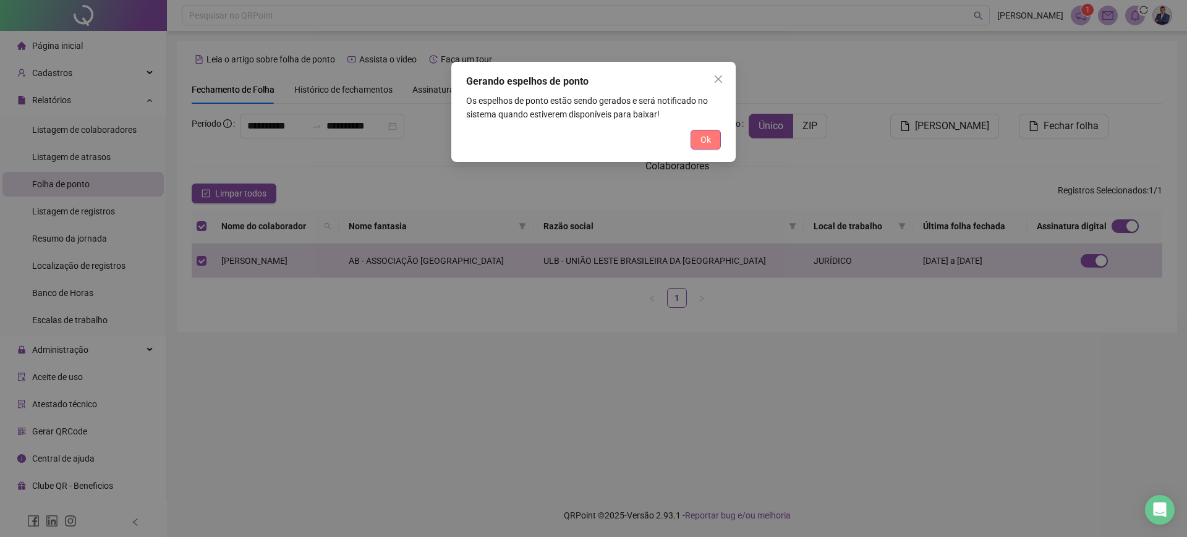
click at [712, 145] on button "Ok" at bounding box center [706, 140] width 30 height 20
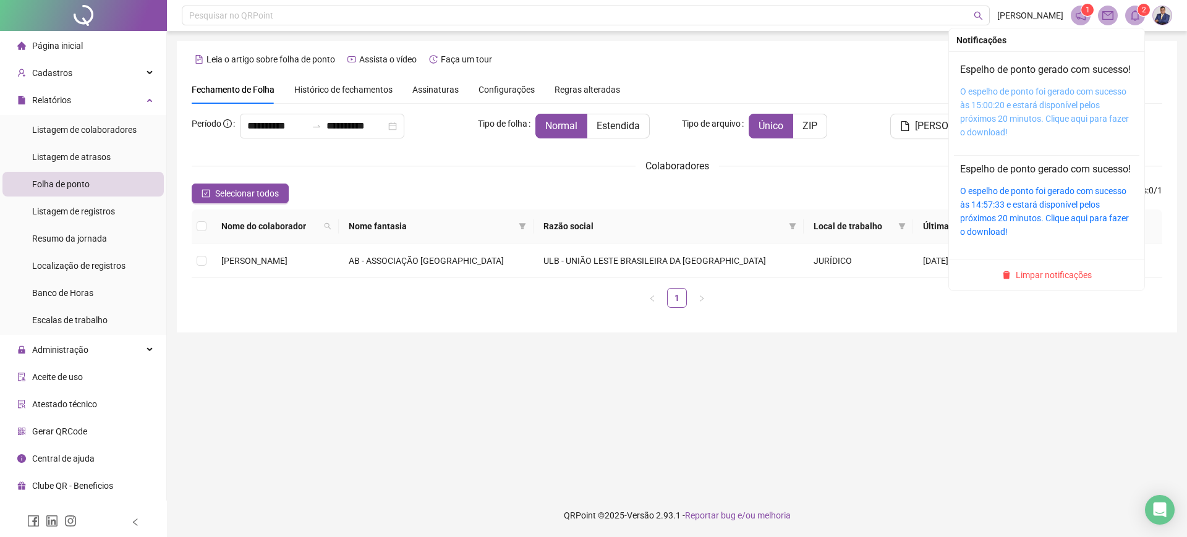
click at [949, 111] on link "O espelho de ponto foi gerado com sucesso às 15:00:20 e estará disponível pelos…" at bounding box center [1044, 112] width 169 height 51
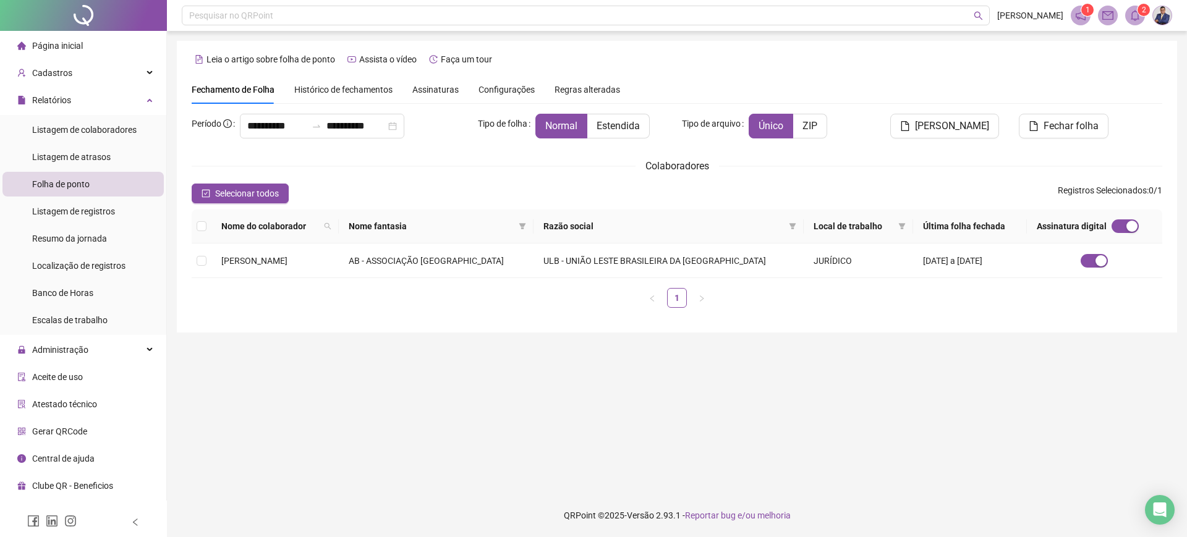
click at [949, 22] on img at bounding box center [1162, 15] width 19 height 19
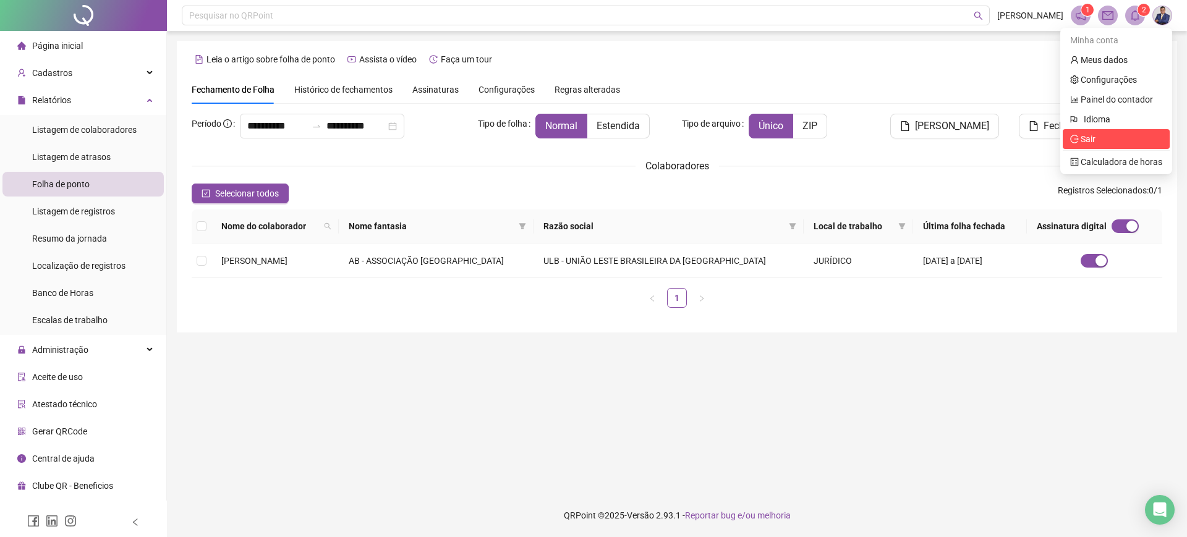
click at [949, 132] on span "Sair" at bounding box center [1117, 139] width 92 height 14
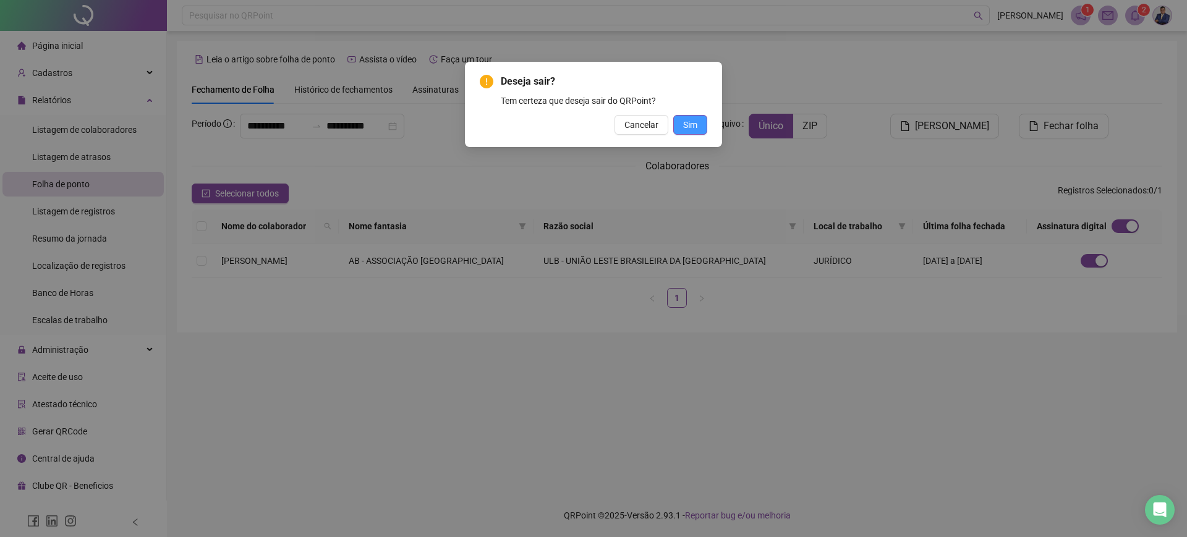
click at [704, 128] on button "Sim" at bounding box center [690, 125] width 34 height 20
